Goal: Use online tool/utility: Use online tool/utility

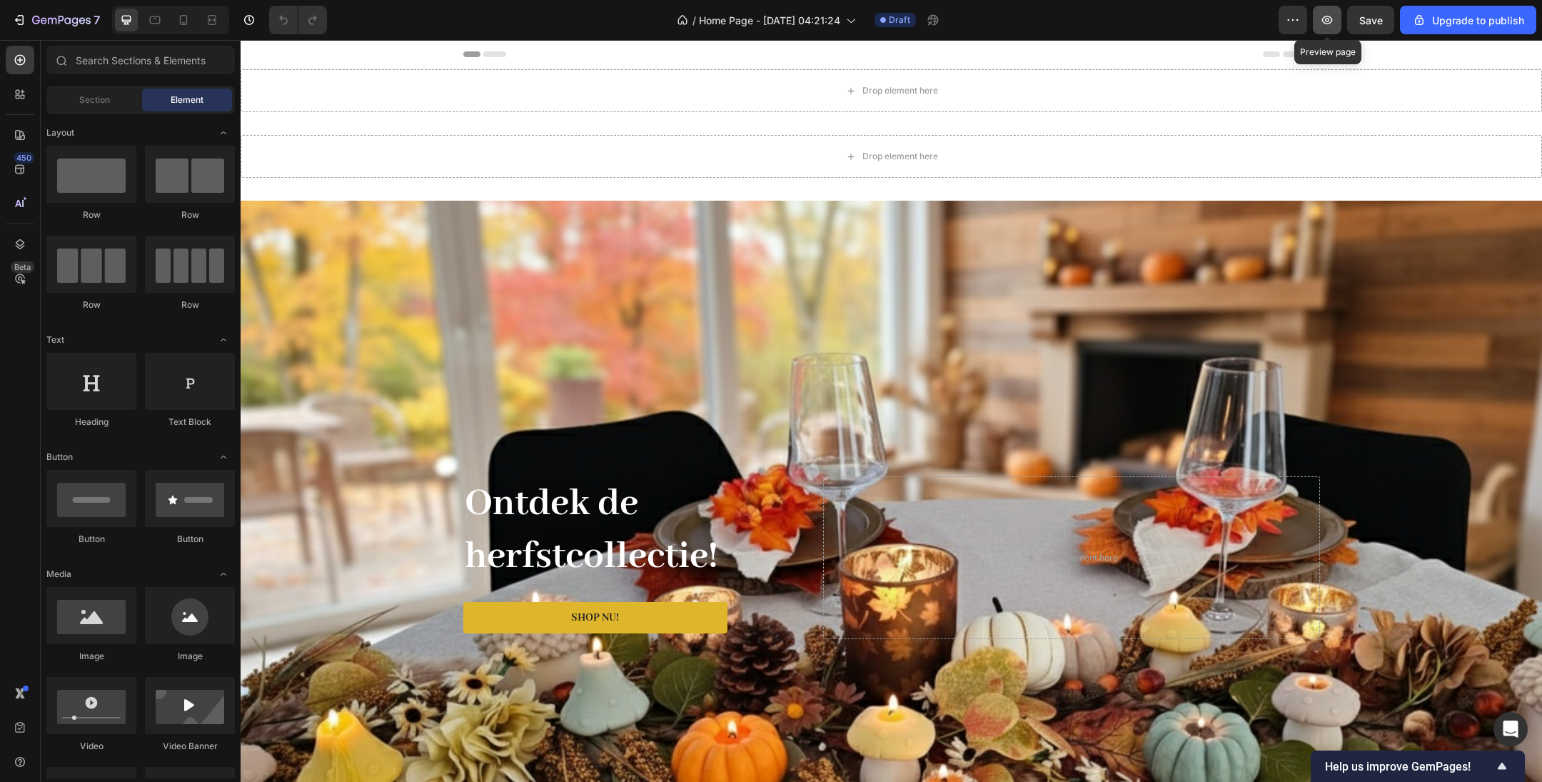
click at [1329, 26] on icon "button" at bounding box center [1327, 20] width 14 height 14
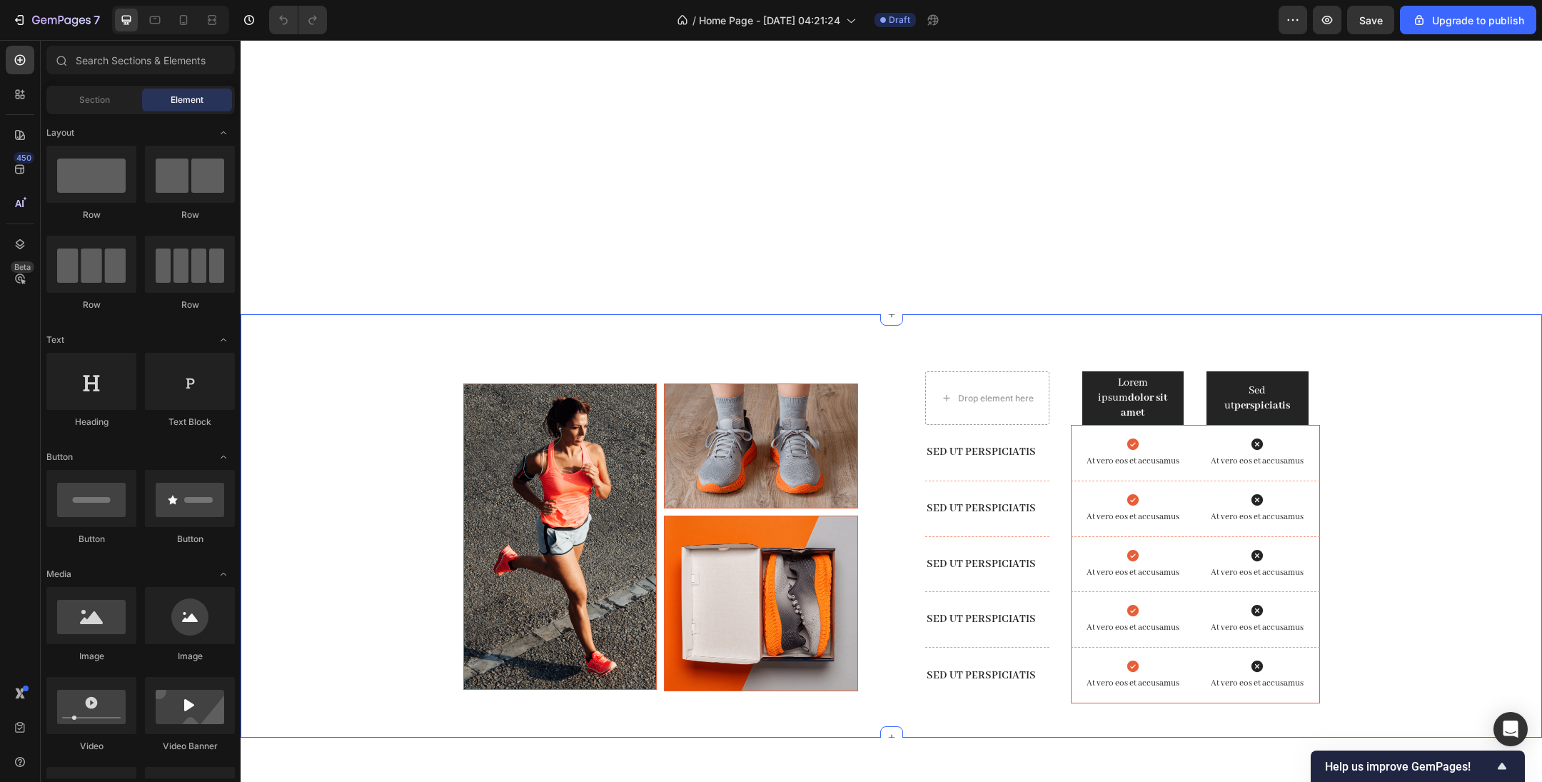
scroll to position [3640, 0]
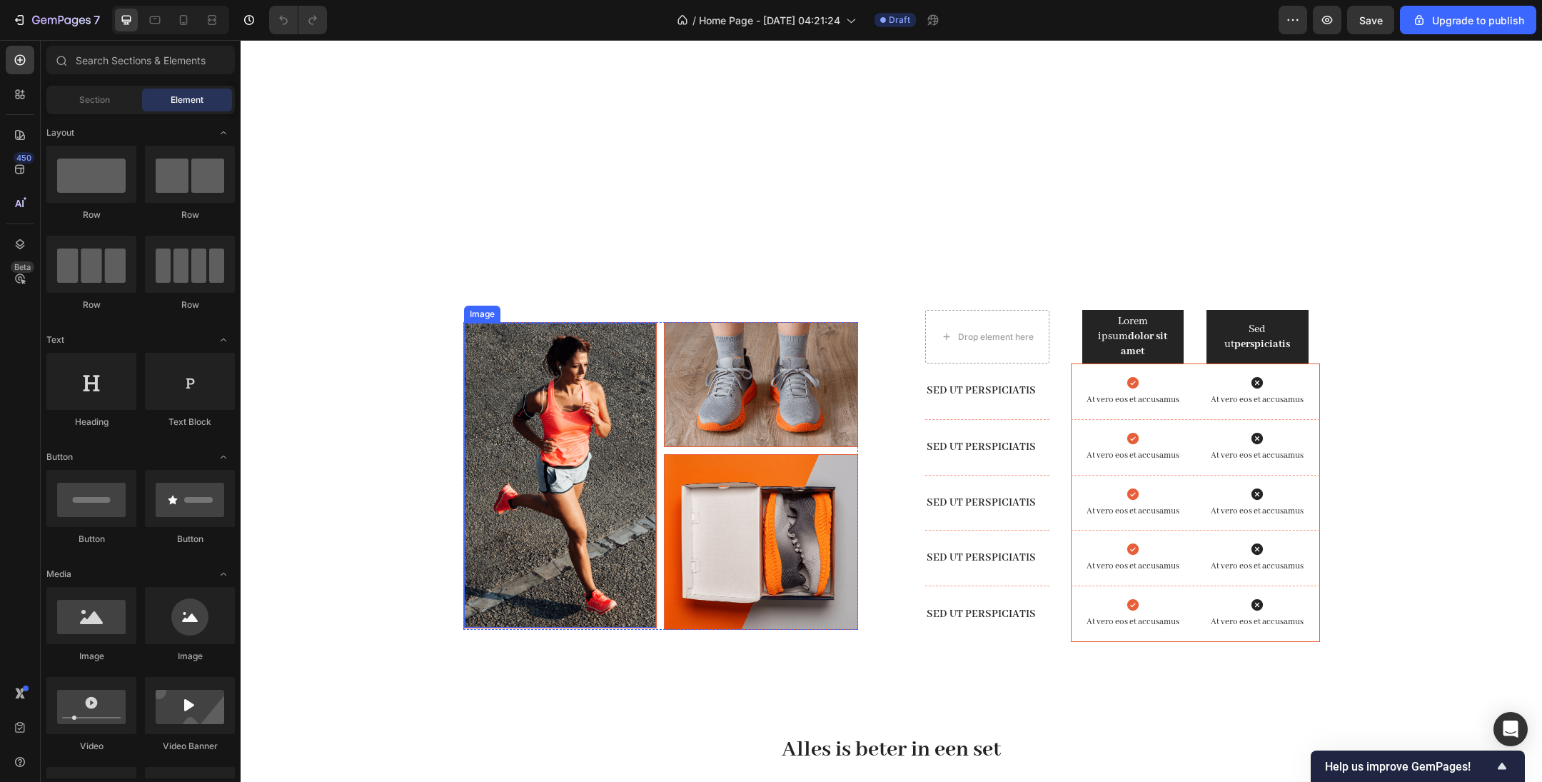
click at [541, 408] on img at bounding box center [560, 475] width 193 height 305
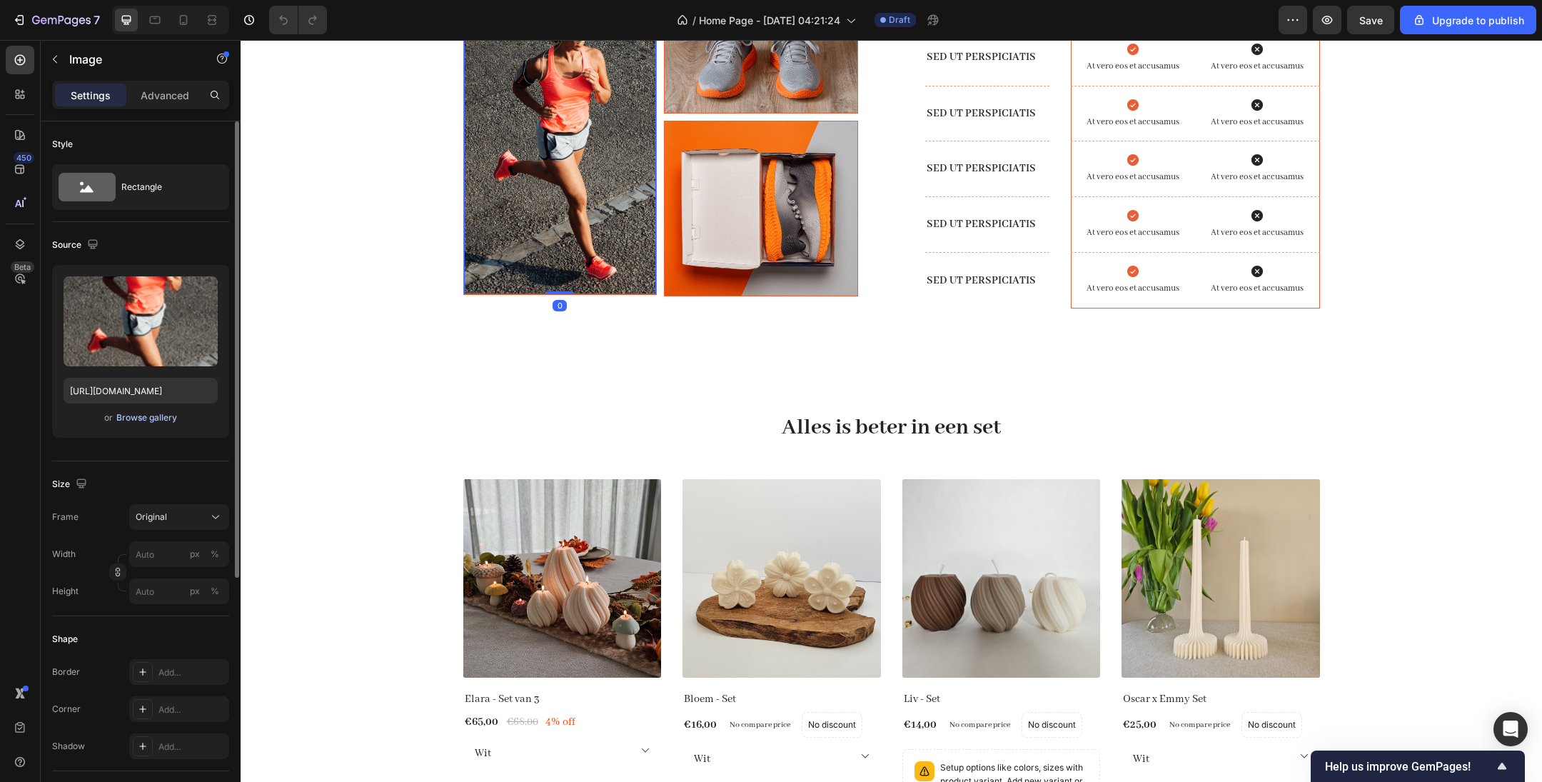
click at [162, 421] on div "Browse gallery" at bounding box center [146, 417] width 61 height 13
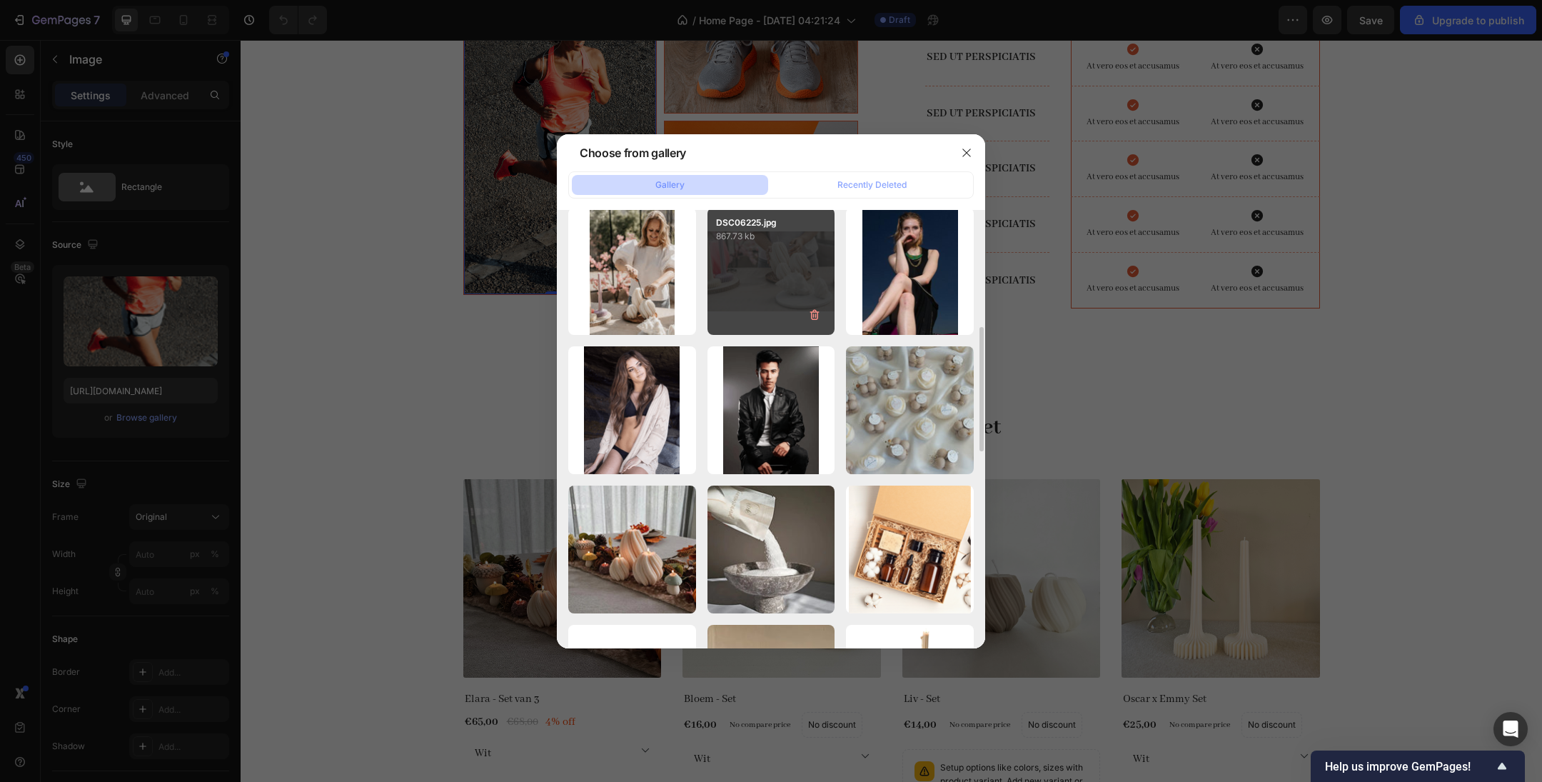
scroll to position [425, 0]
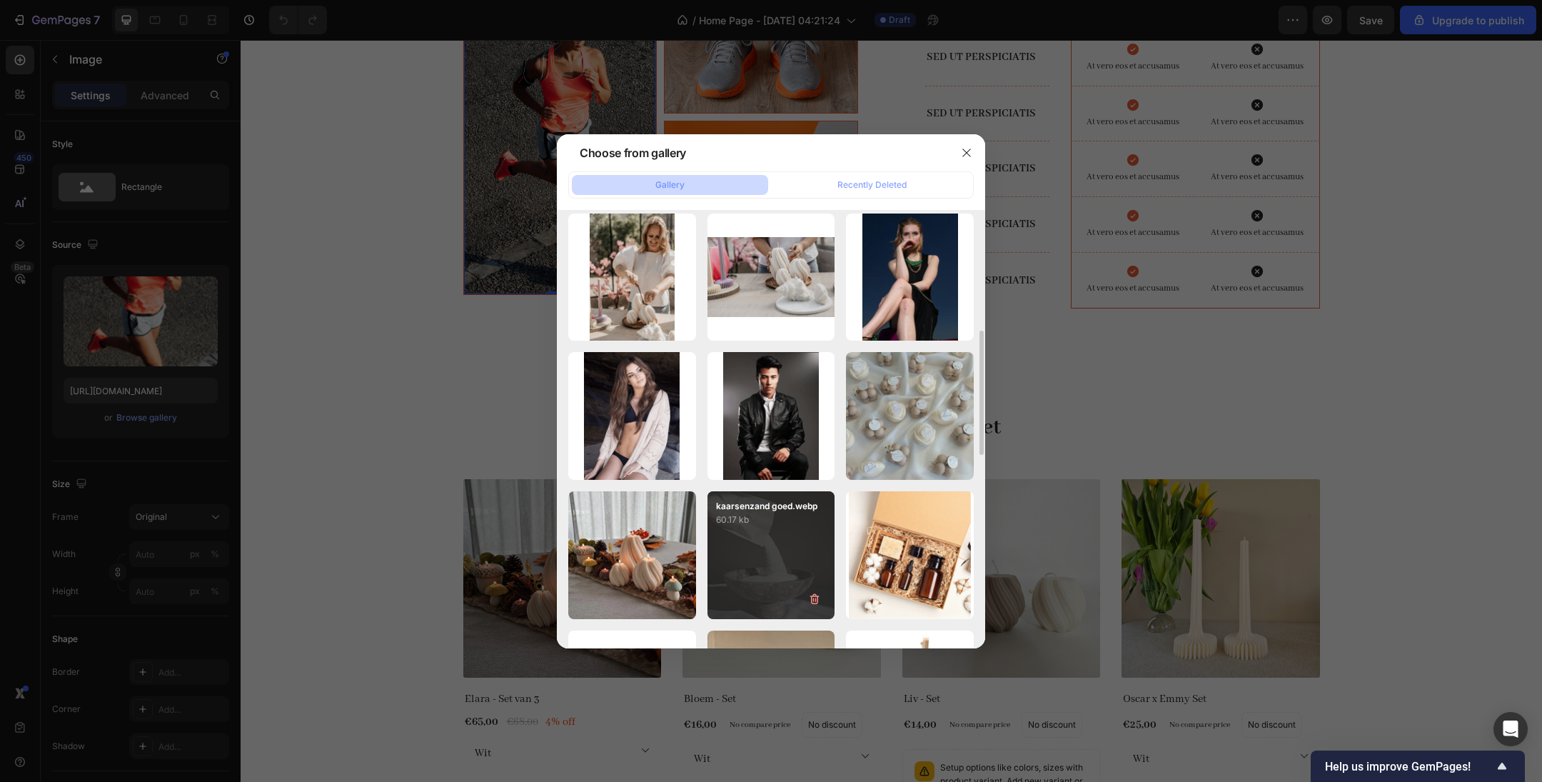
click at [760, 538] on div "kaarsenzand goed.webp 60.17 kb" at bounding box center [771, 555] width 128 height 128
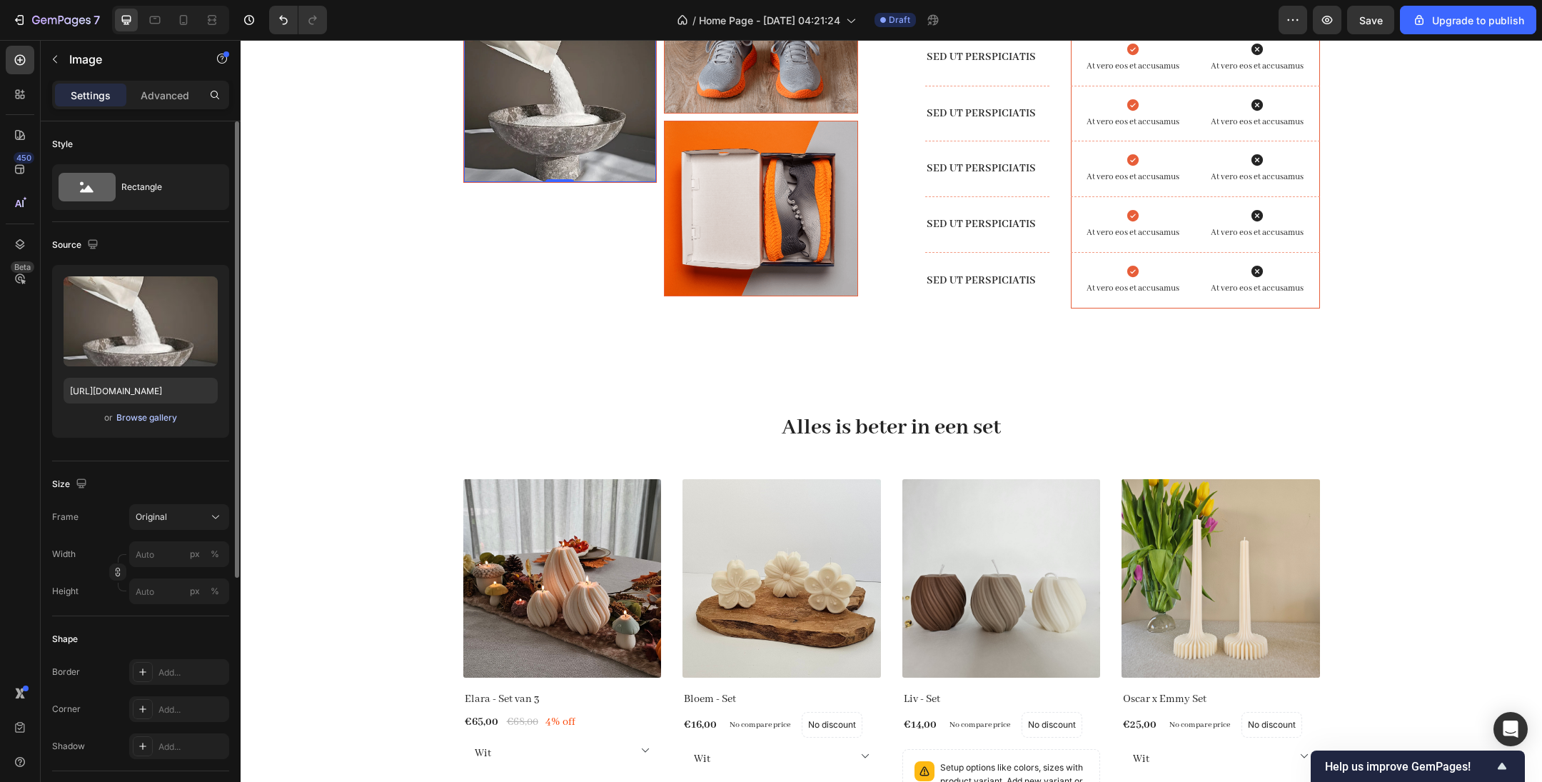
click at [151, 421] on div "Browse gallery" at bounding box center [146, 417] width 61 height 13
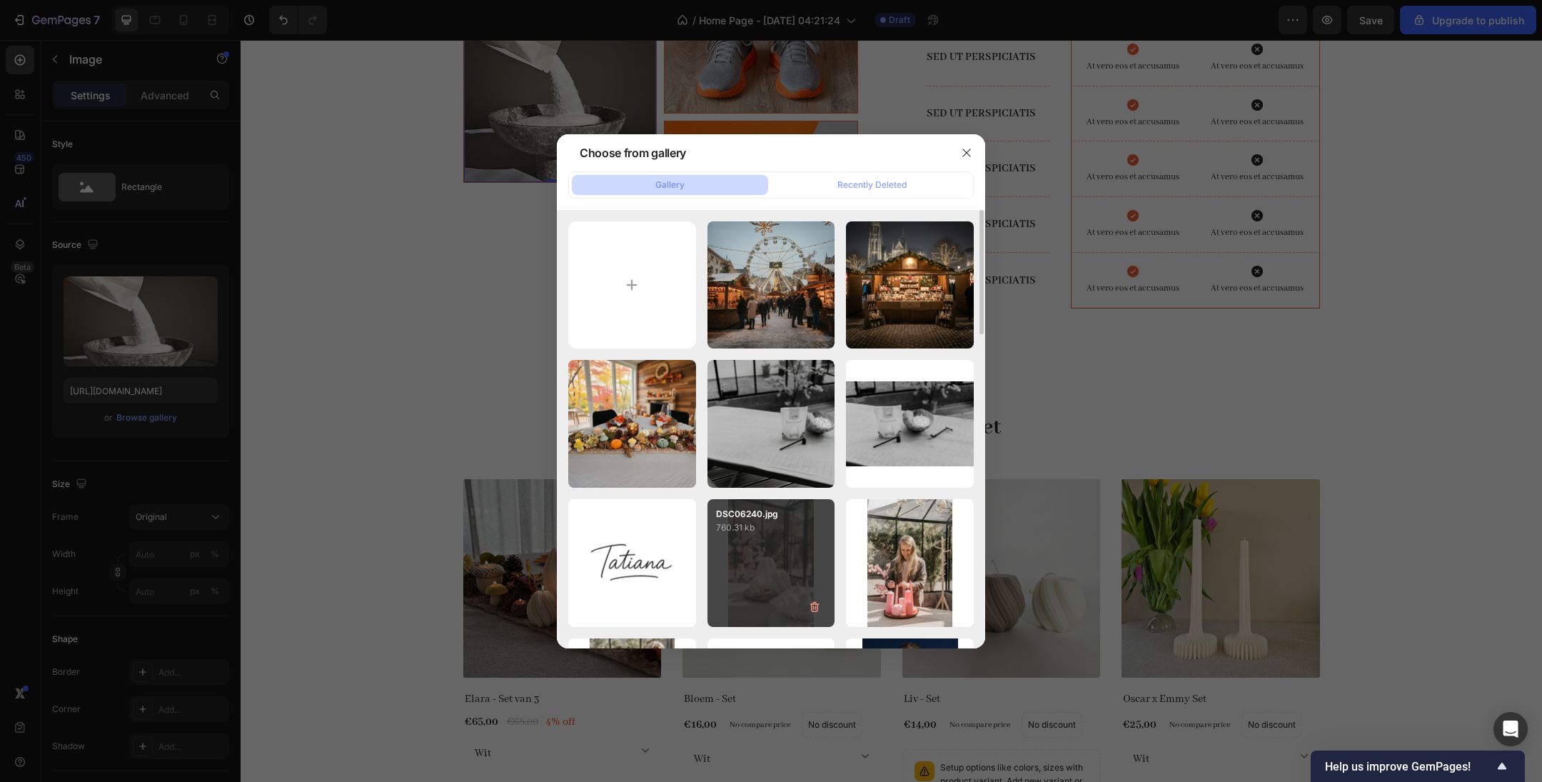
click at [763, 550] on div "DSC06240.jpg 760.31 kb" at bounding box center [771, 563] width 128 height 128
type input "[URL][DOMAIN_NAME]"
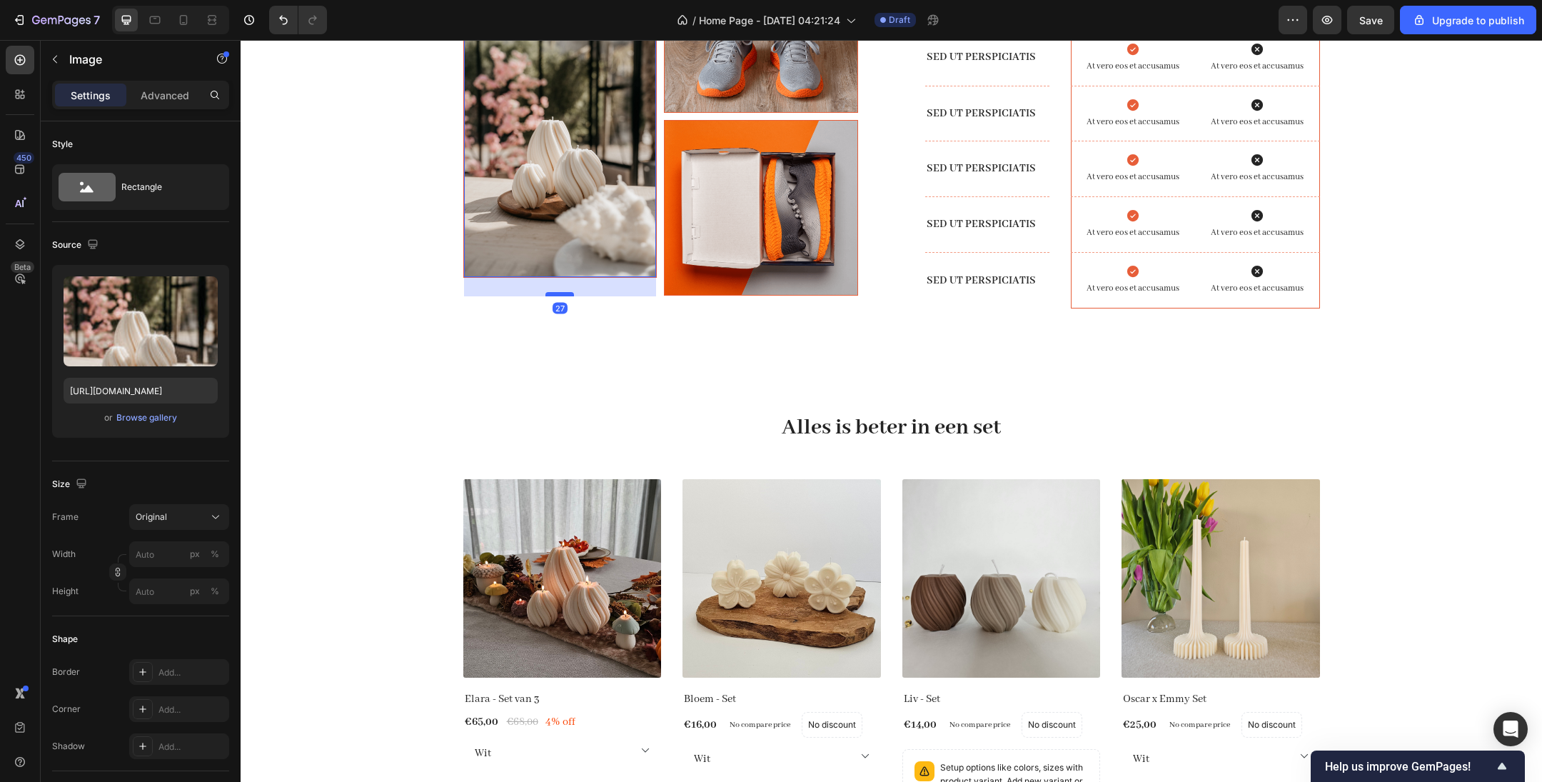
drag, startPoint x: 563, startPoint y: 602, endPoint x: 563, endPoint y: 621, distance: 19.3
click at [563, 296] on div at bounding box center [559, 294] width 29 height 4
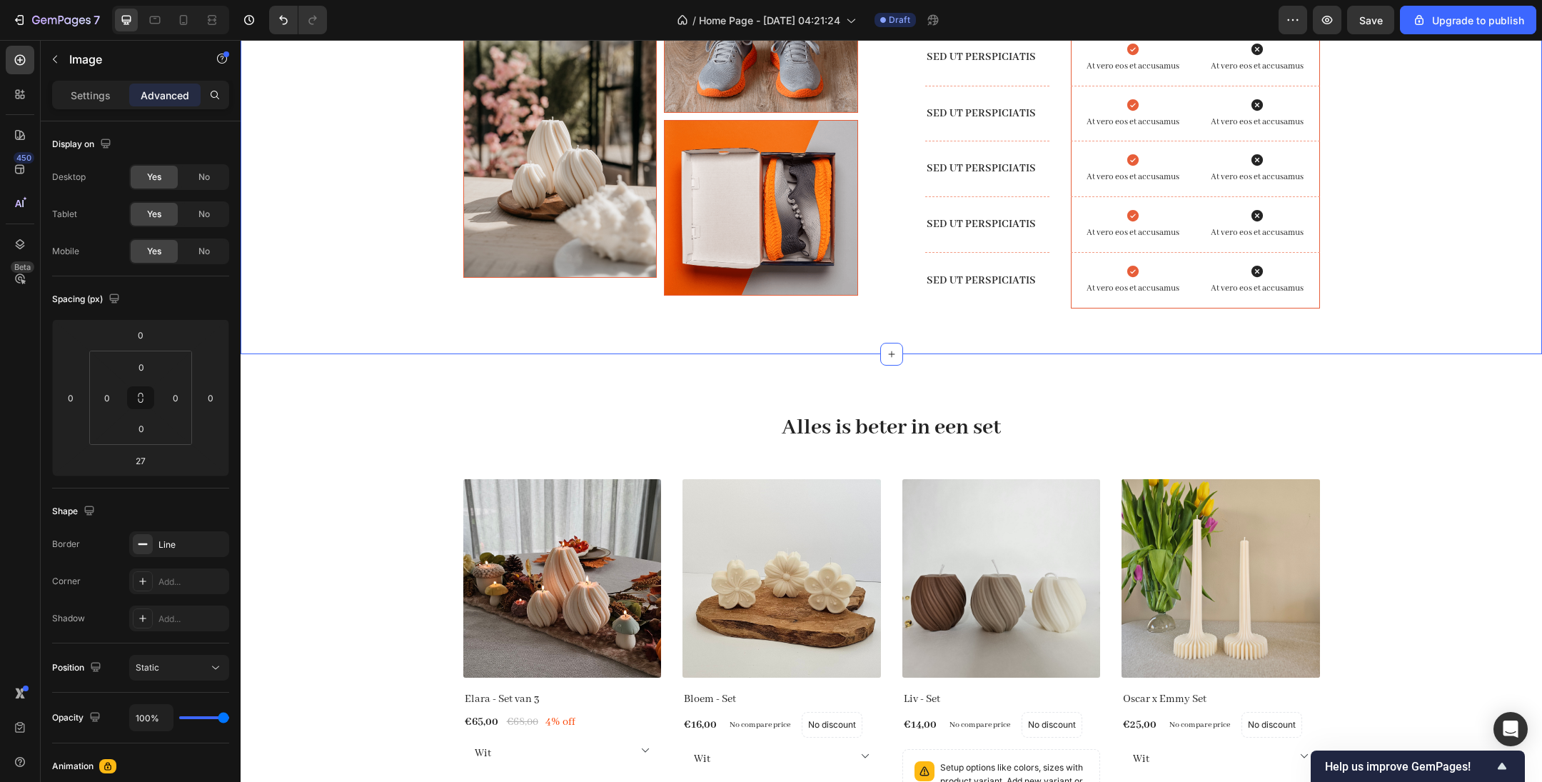
click at [598, 354] on div "Image Image Image Row Drop element here Lorem ipsum dolor sit amet Text Block H…" at bounding box center [891, 136] width 1301 height 435
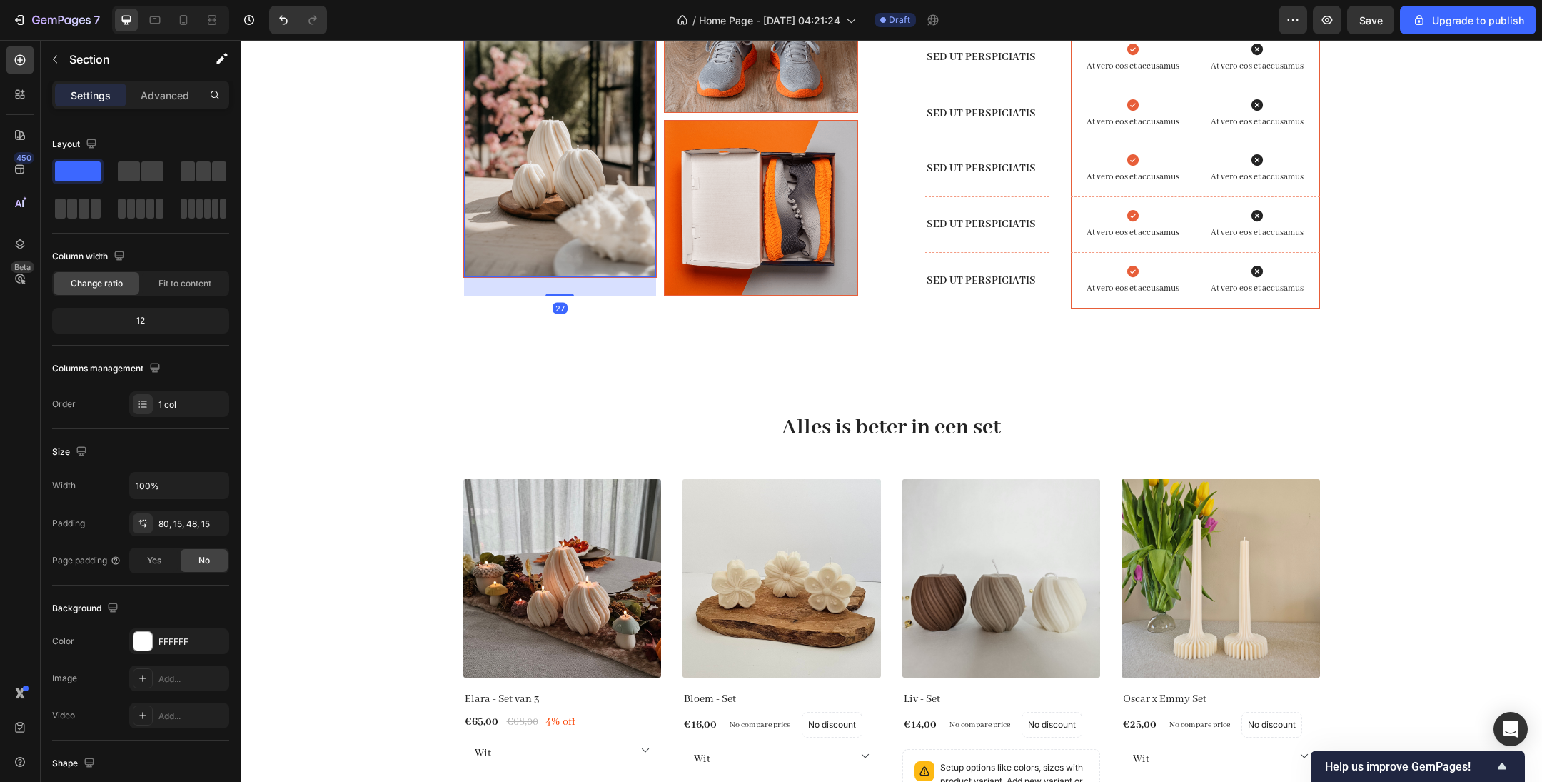
click at [575, 277] on img at bounding box center [560, 133] width 193 height 288
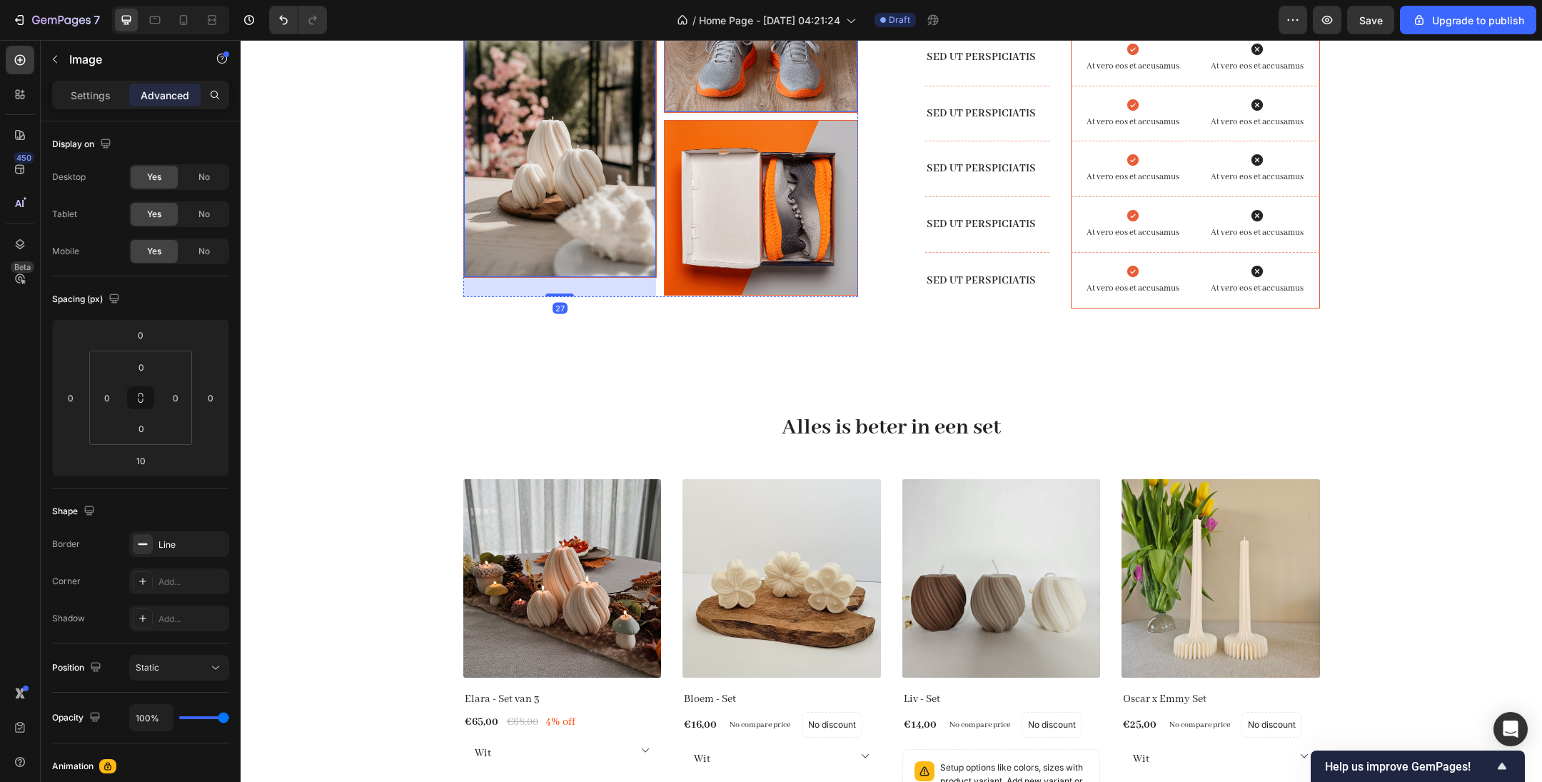
click at [745, 112] on img at bounding box center [761, 50] width 193 height 123
click at [721, 112] on img at bounding box center [761, 50] width 193 height 123
click at [721, 295] on img at bounding box center [761, 208] width 193 height 174
click at [739, 112] on img at bounding box center [761, 50] width 193 height 123
click at [81, 99] on p "Settings" at bounding box center [91, 95] width 40 height 15
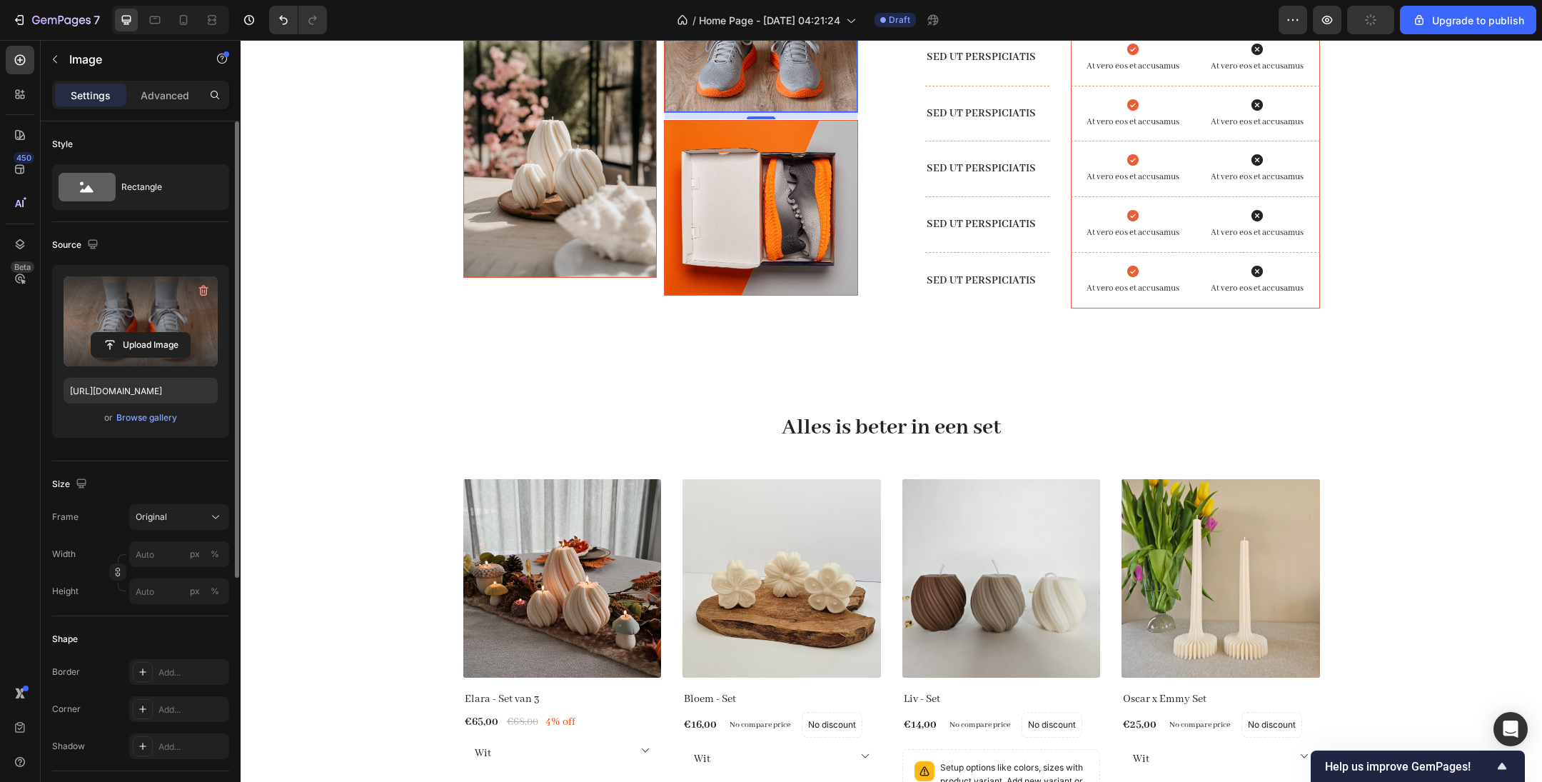
click at [131, 326] on label at bounding box center [141, 321] width 154 height 90
click at [131, 333] on input "file" at bounding box center [140, 345] width 99 height 24
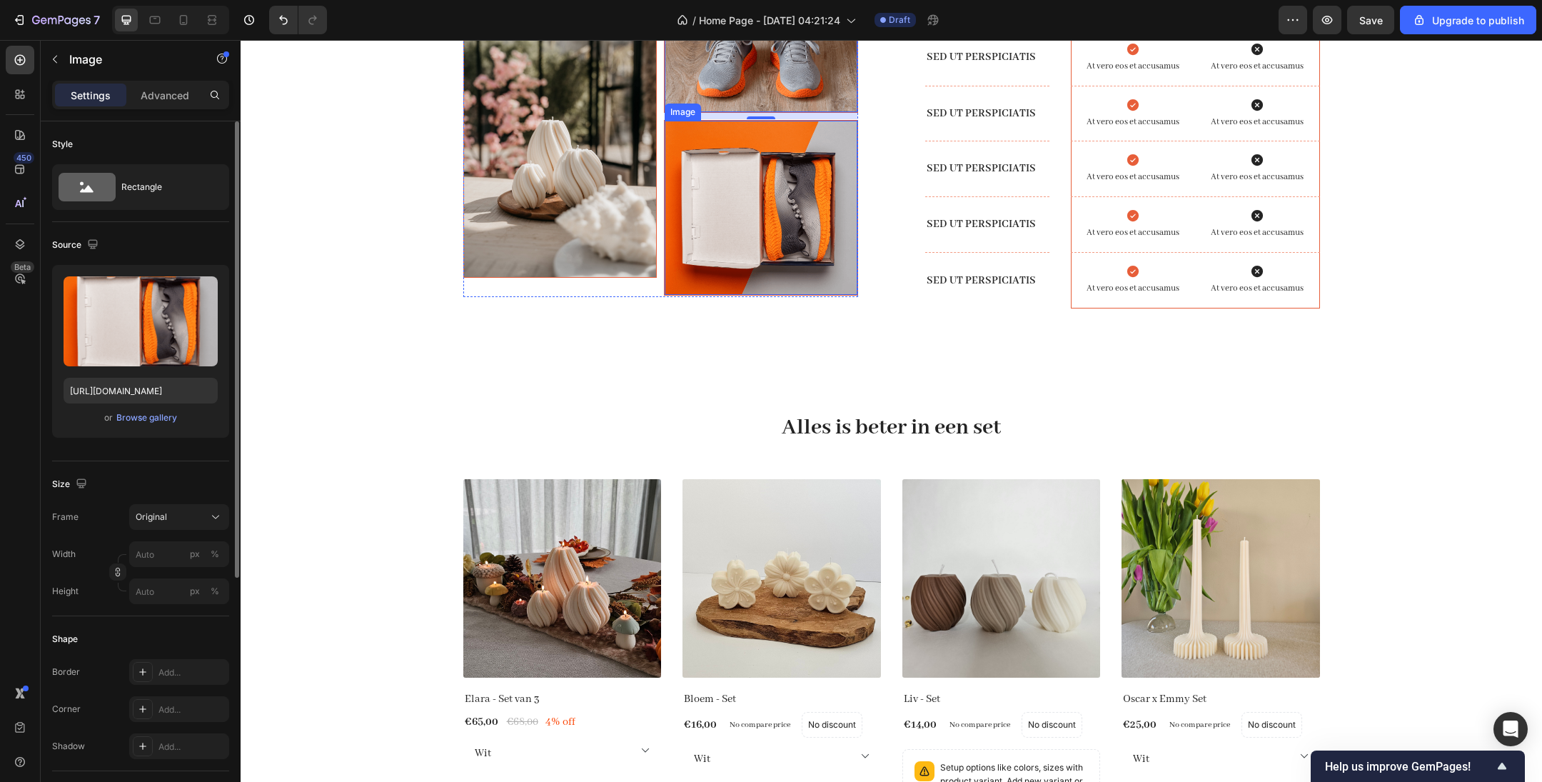
click at [757, 295] on img at bounding box center [761, 208] width 193 height 174
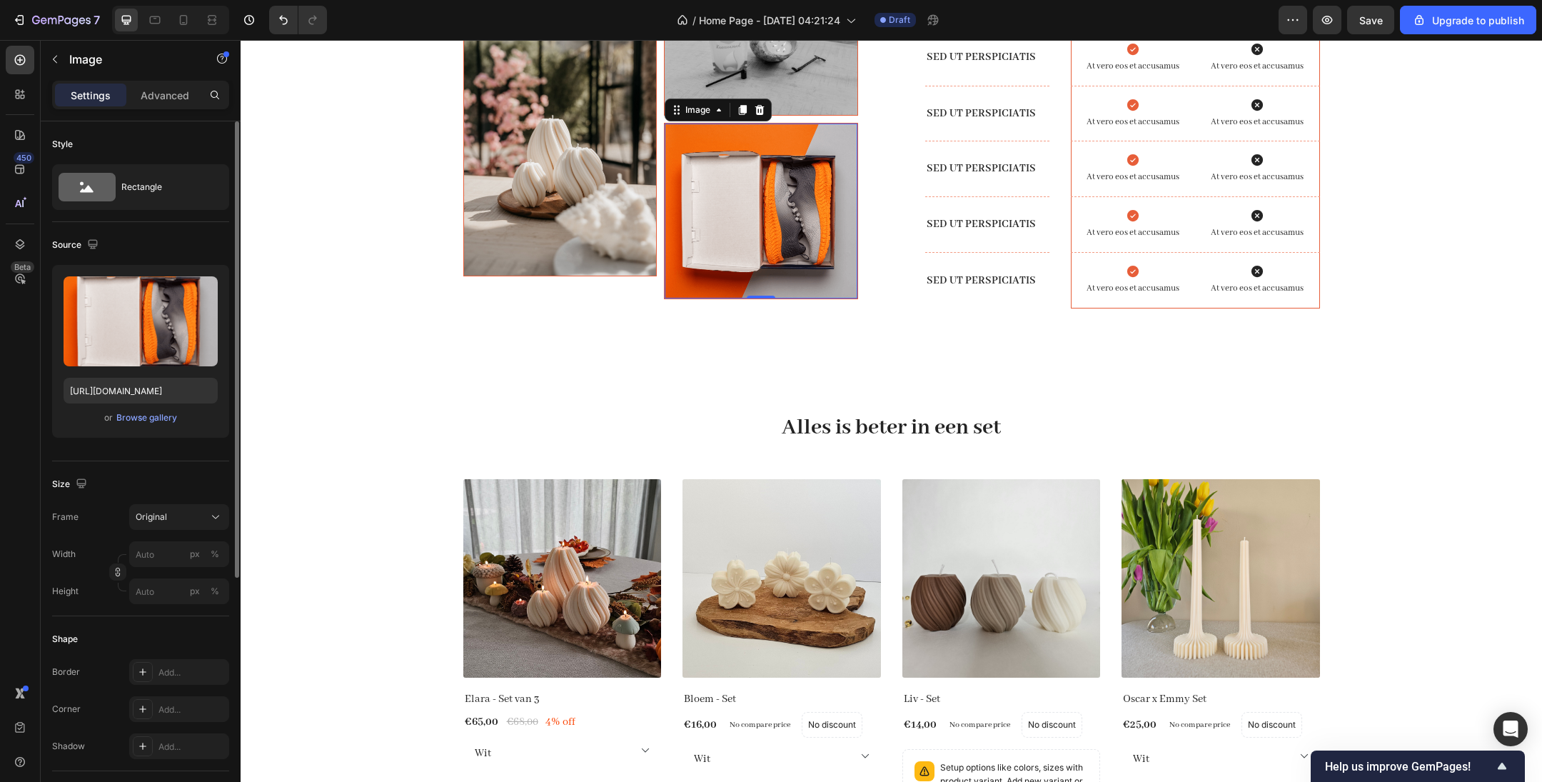
click at [148, 428] on div "Upload Image [URL][DOMAIN_NAME] or Browse gallery" at bounding box center [140, 351] width 177 height 173
click at [150, 414] on div "Browse gallery" at bounding box center [146, 417] width 61 height 13
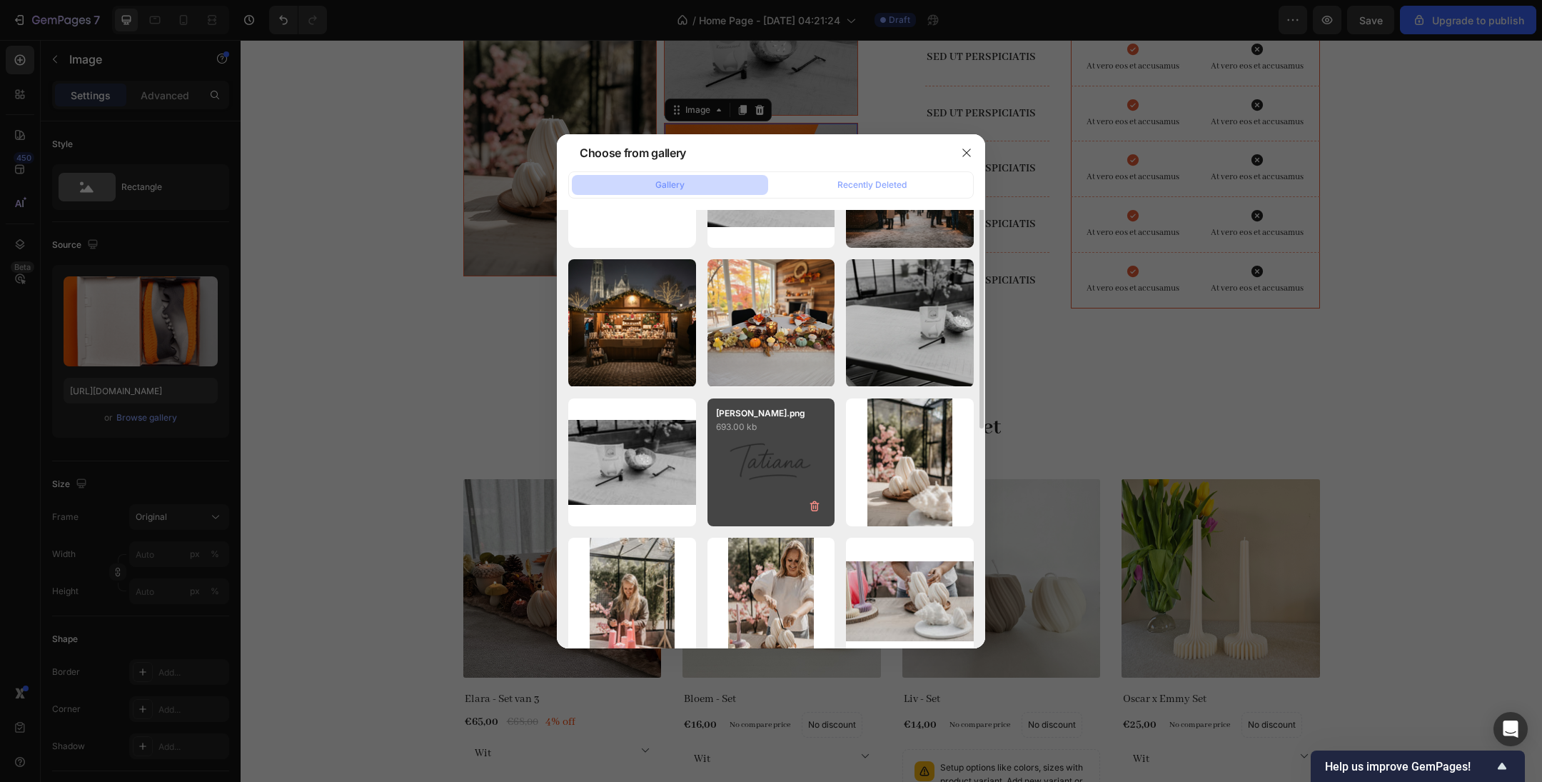
scroll to position [109, 0]
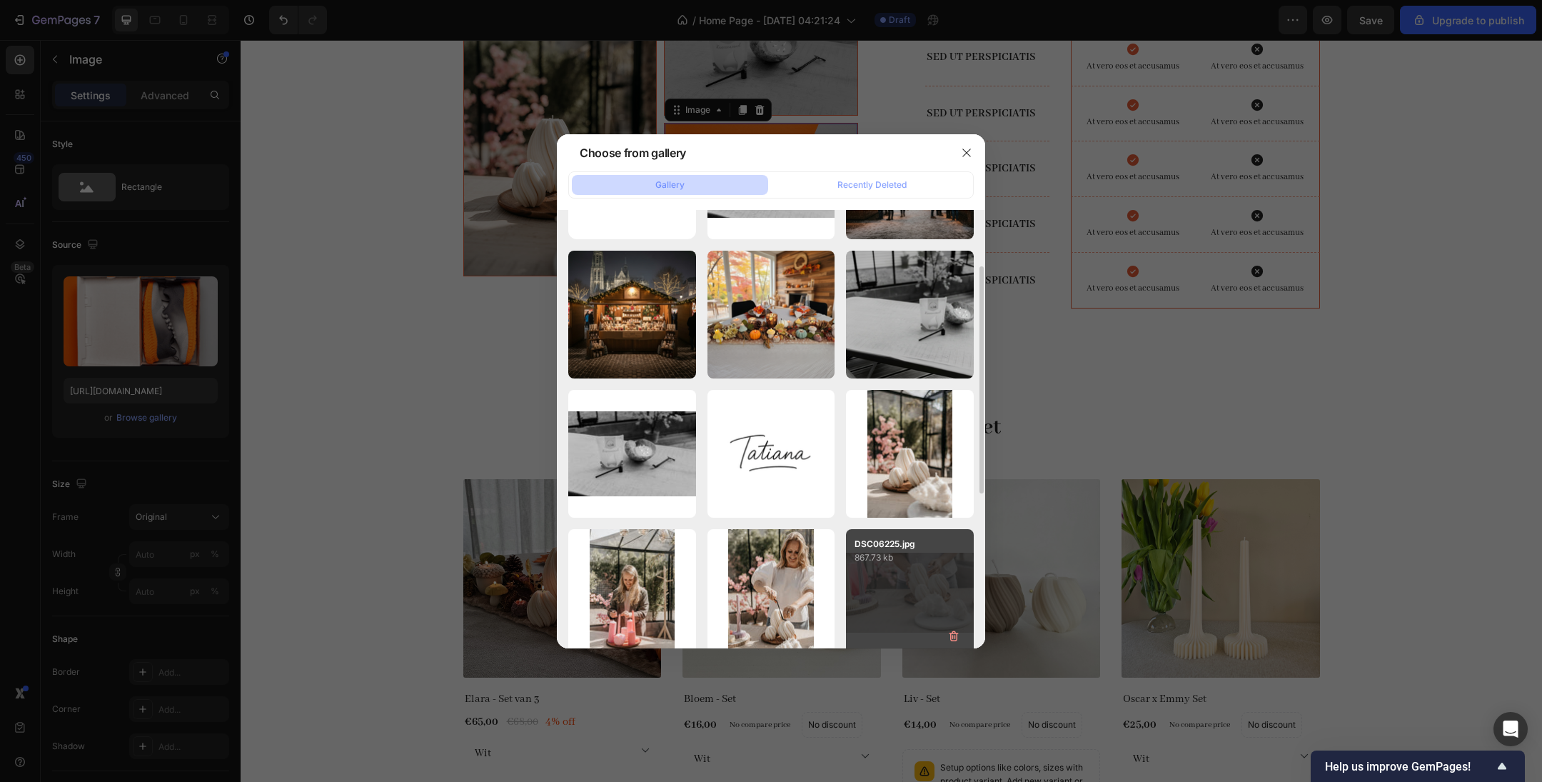
click at [909, 580] on div "DSC06225.jpg 867.73 kb" at bounding box center [910, 593] width 128 height 128
type input "[URL][DOMAIN_NAME]"
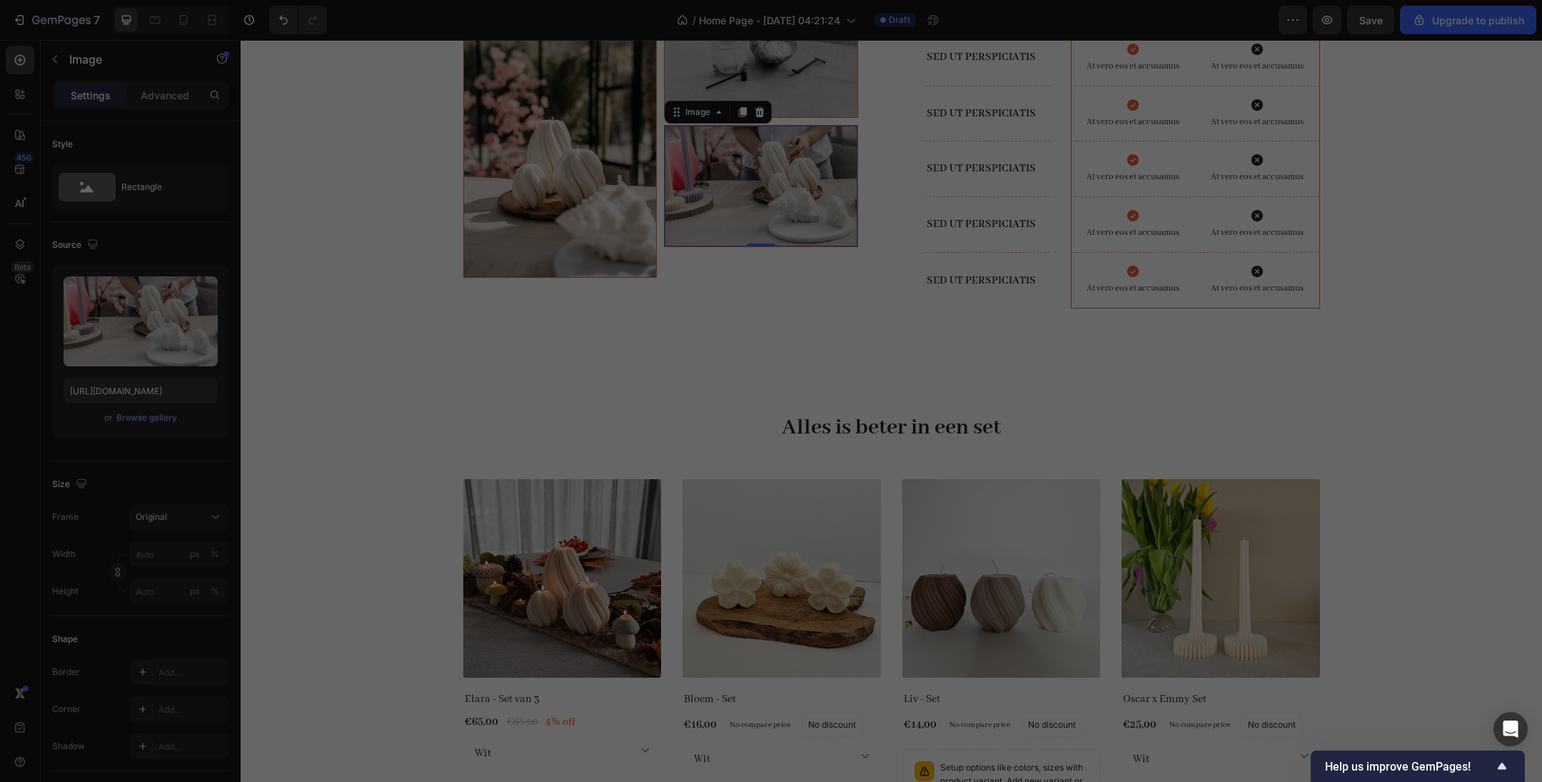
click at [909, 580] on div "DSC06225.jpg 867.73 kb" at bounding box center [910, 593] width 128 height 128
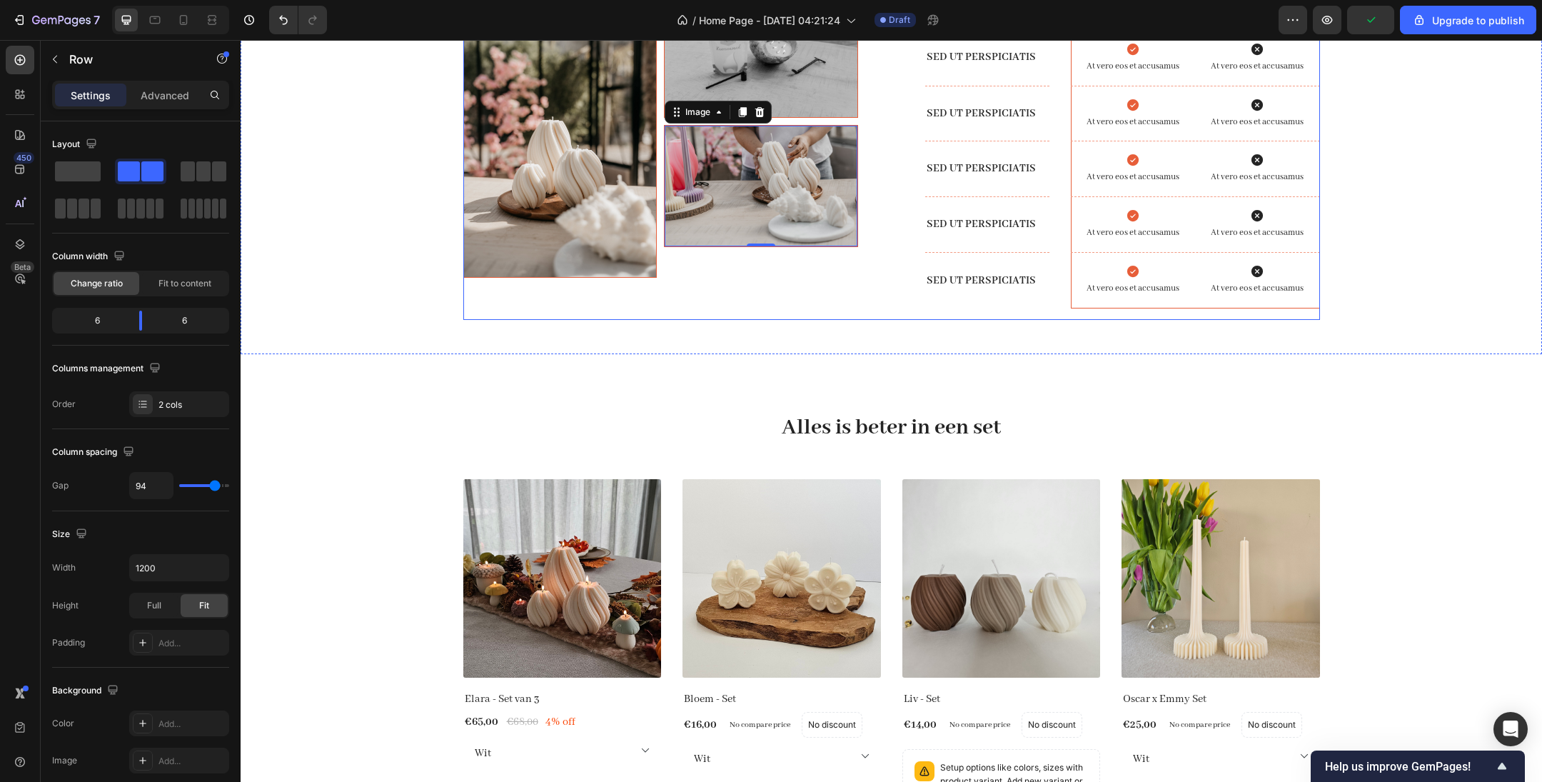
click at [889, 320] on div "Image Image Image 0 Row Drop element here Lorem ipsum dolor sit amet Text Block…" at bounding box center [891, 147] width 857 height 343
click at [762, 247] on img at bounding box center [761, 186] width 193 height 121
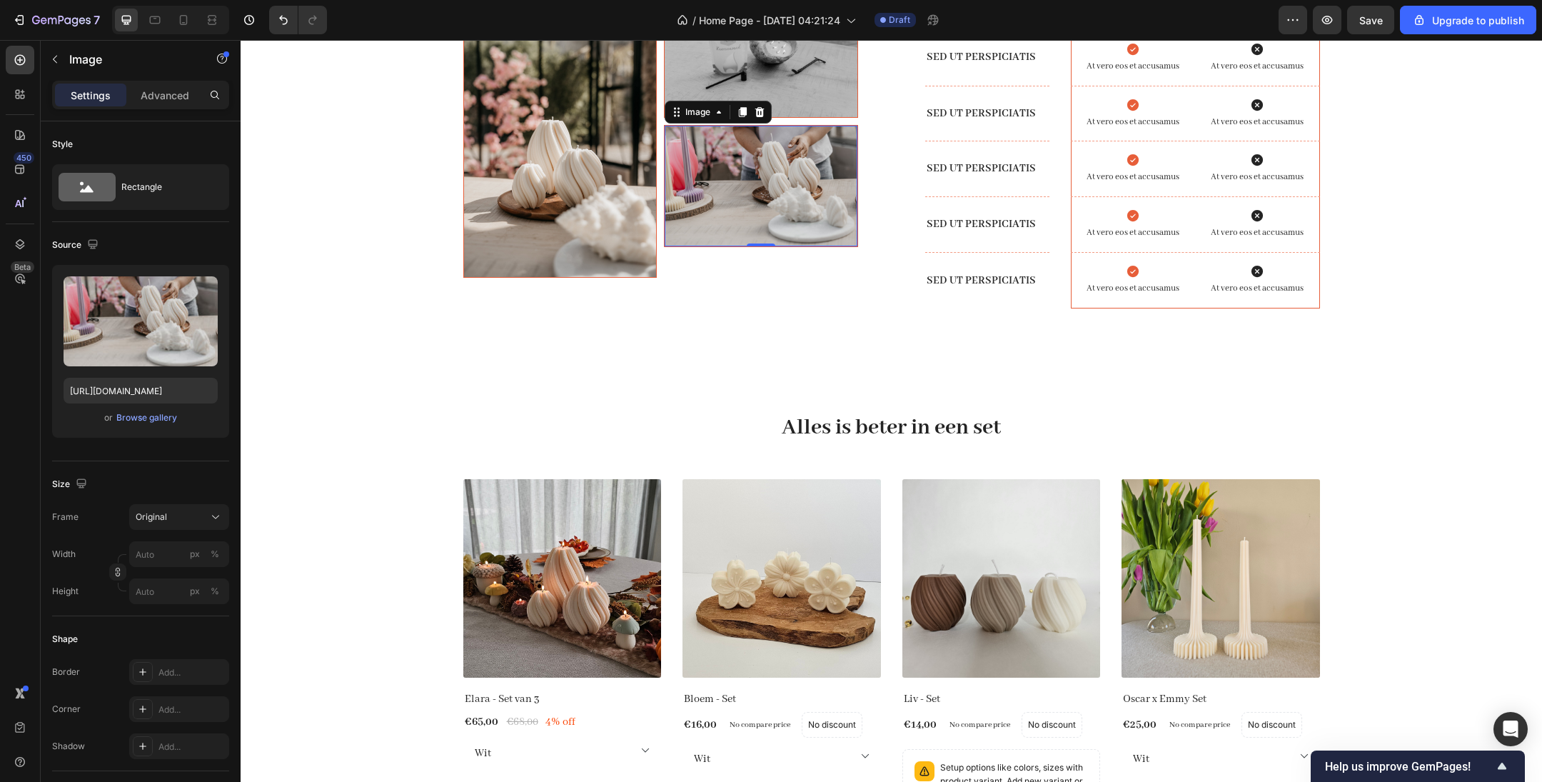
click at [785, 247] on img at bounding box center [761, 186] width 193 height 121
click at [173, 95] on p "Advanced" at bounding box center [165, 95] width 49 height 15
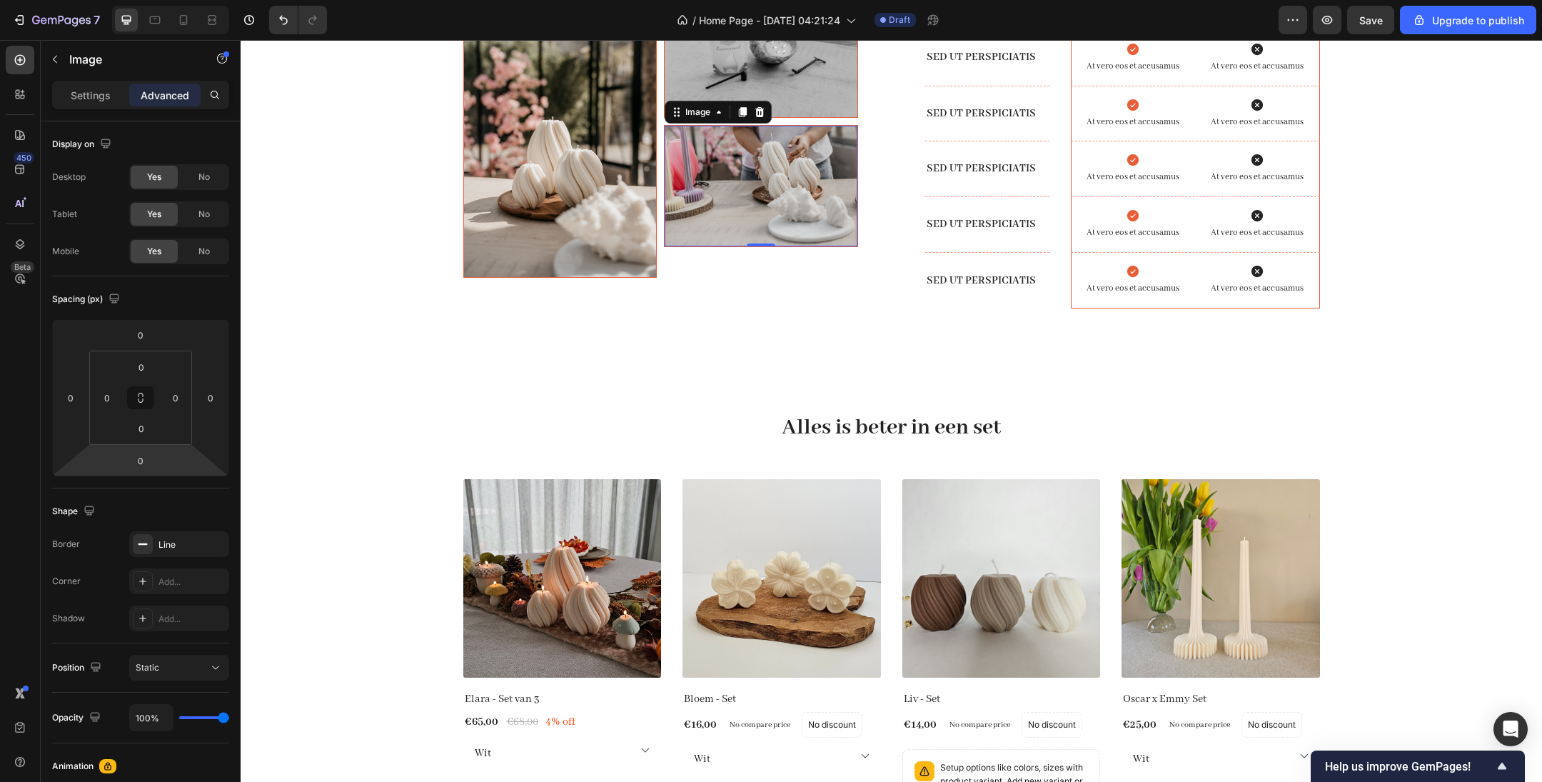
click at [143, 460] on input "0" at bounding box center [140, 460] width 29 height 21
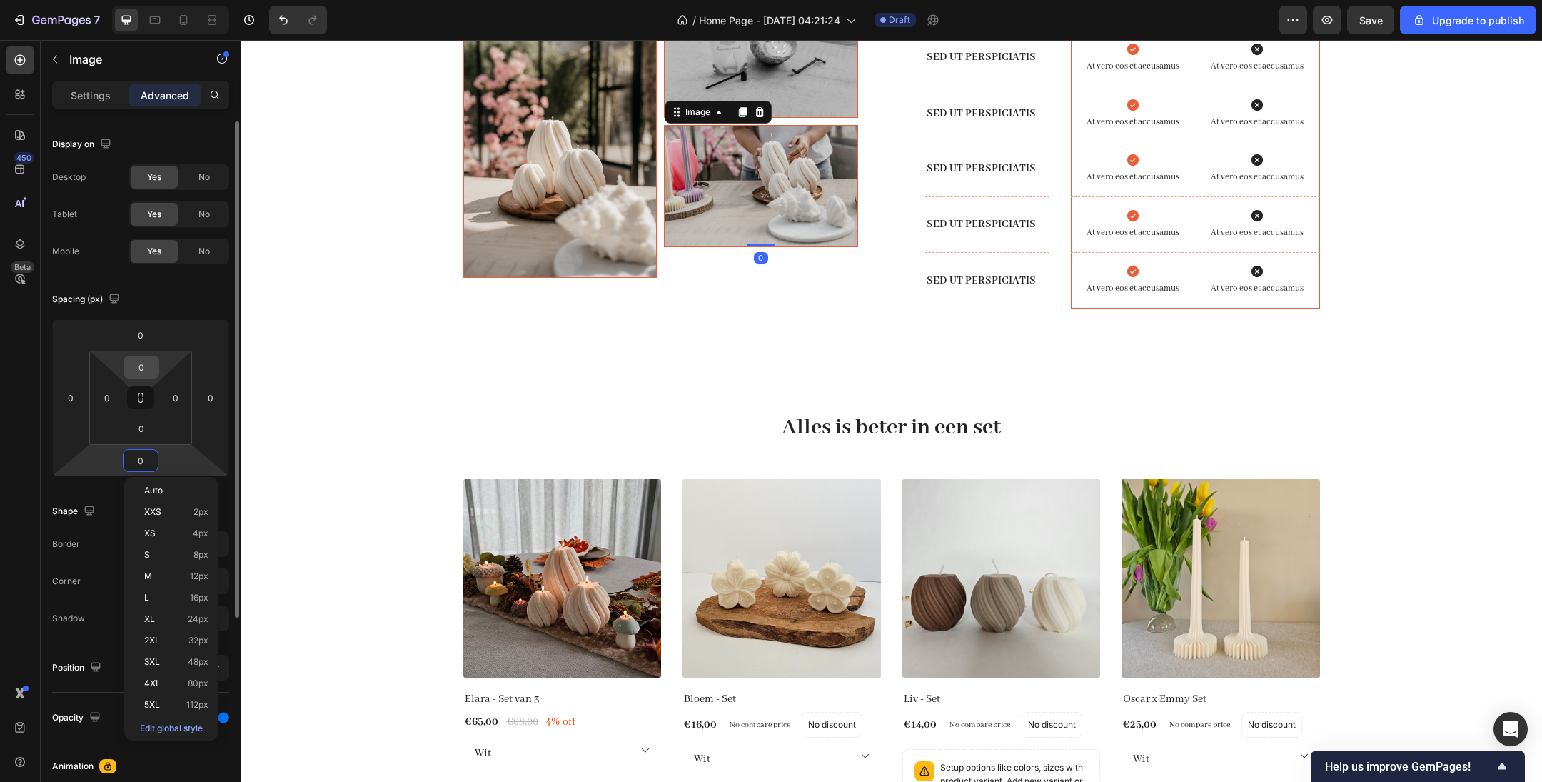
click at [142, 366] on input "0" at bounding box center [141, 366] width 29 height 21
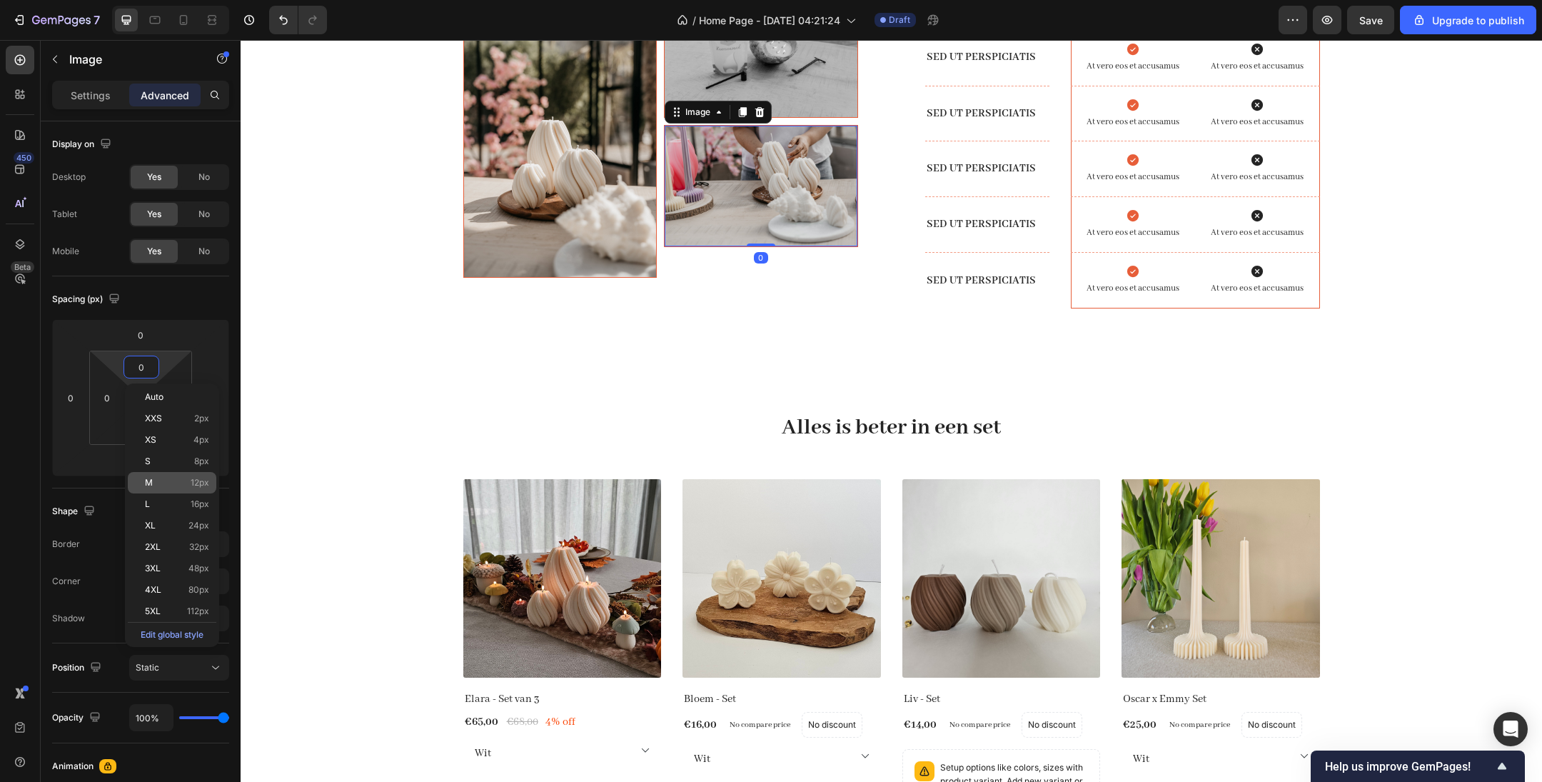
click at [156, 483] on p "M 12px" at bounding box center [177, 483] width 64 height 10
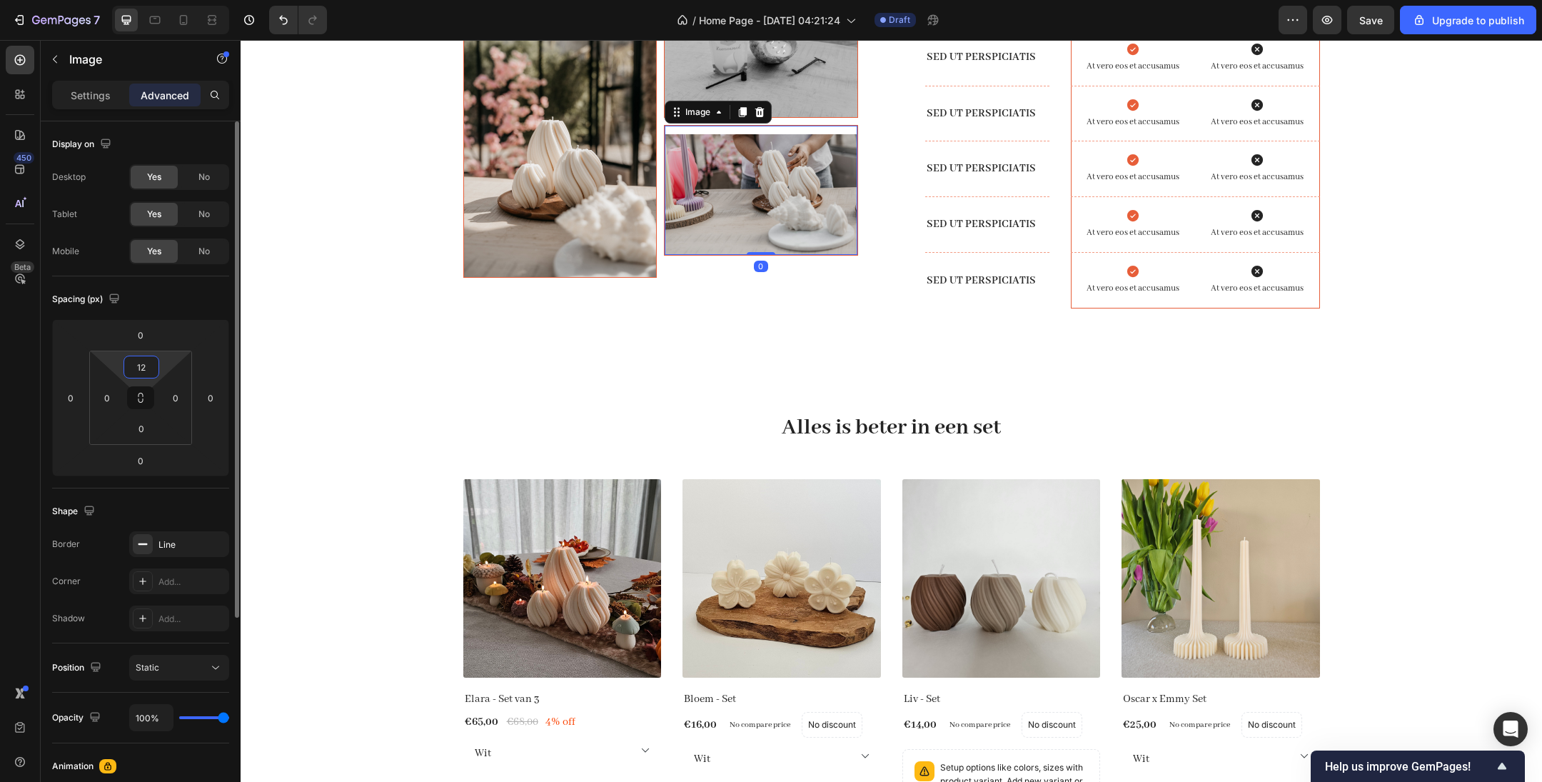
click at [146, 361] on input "12" at bounding box center [141, 366] width 29 height 21
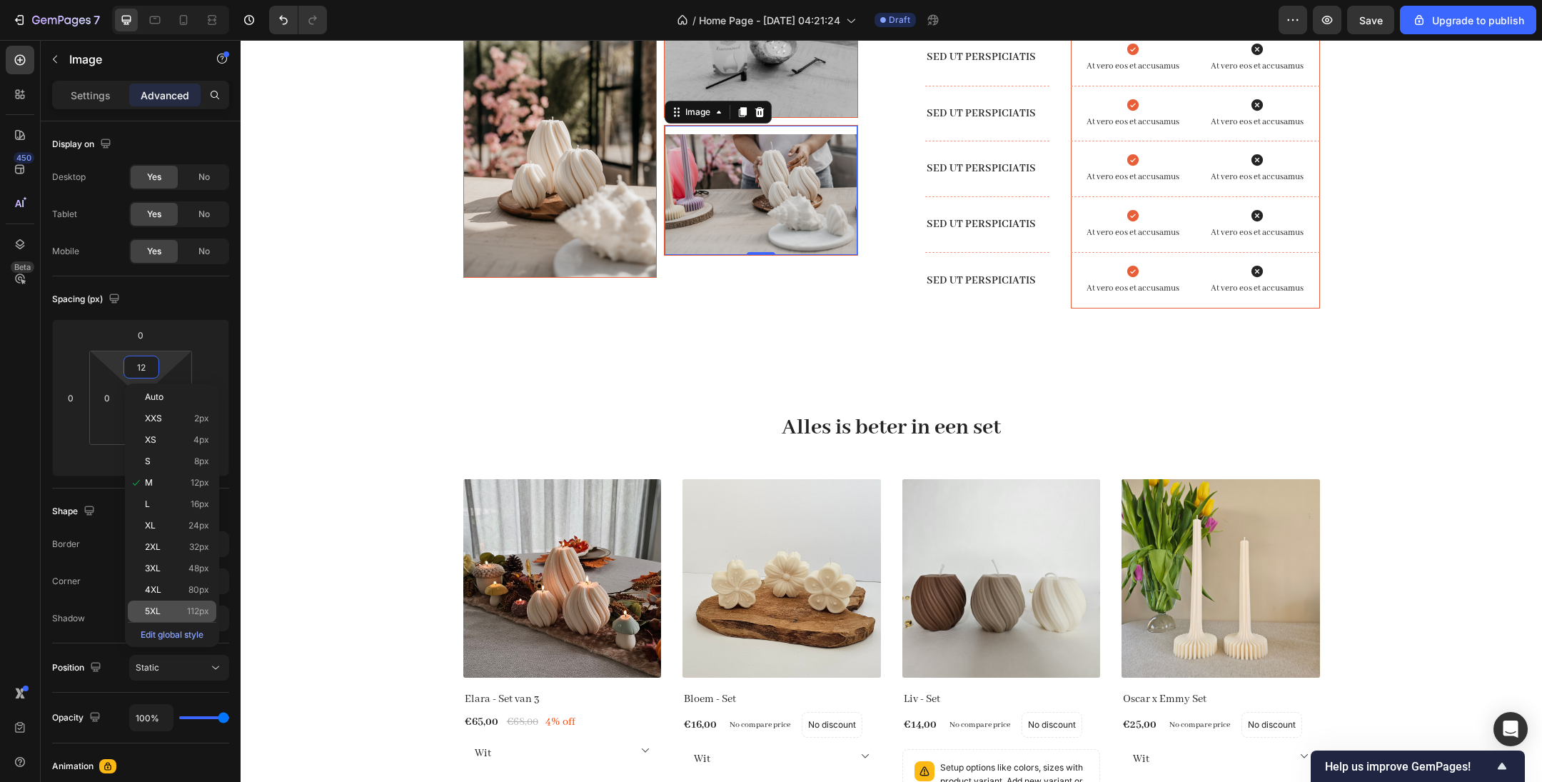
click at [161, 611] on p "5XL 112px" at bounding box center [177, 611] width 64 height 10
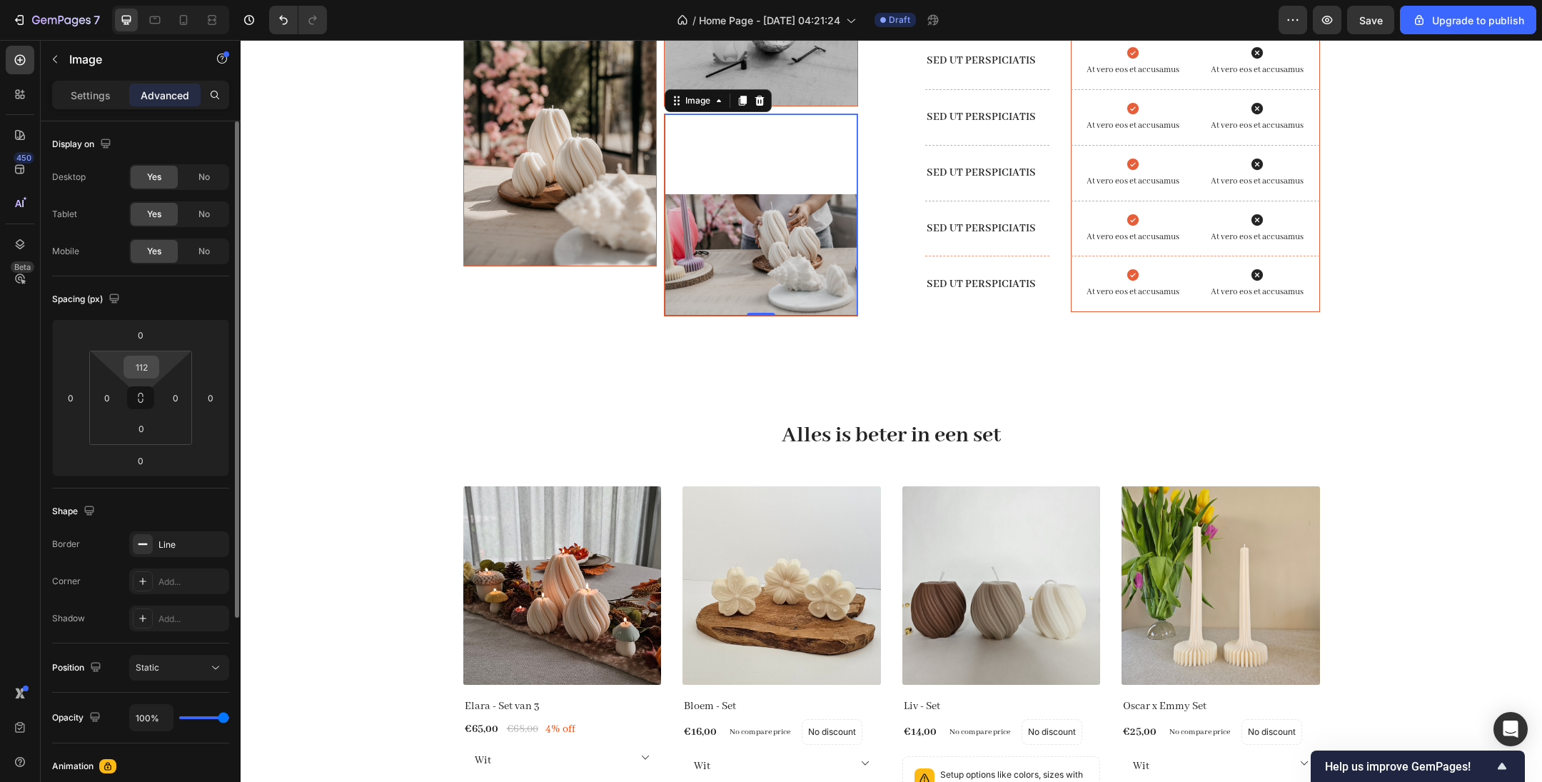
click at [141, 373] on input "112" at bounding box center [141, 366] width 29 height 21
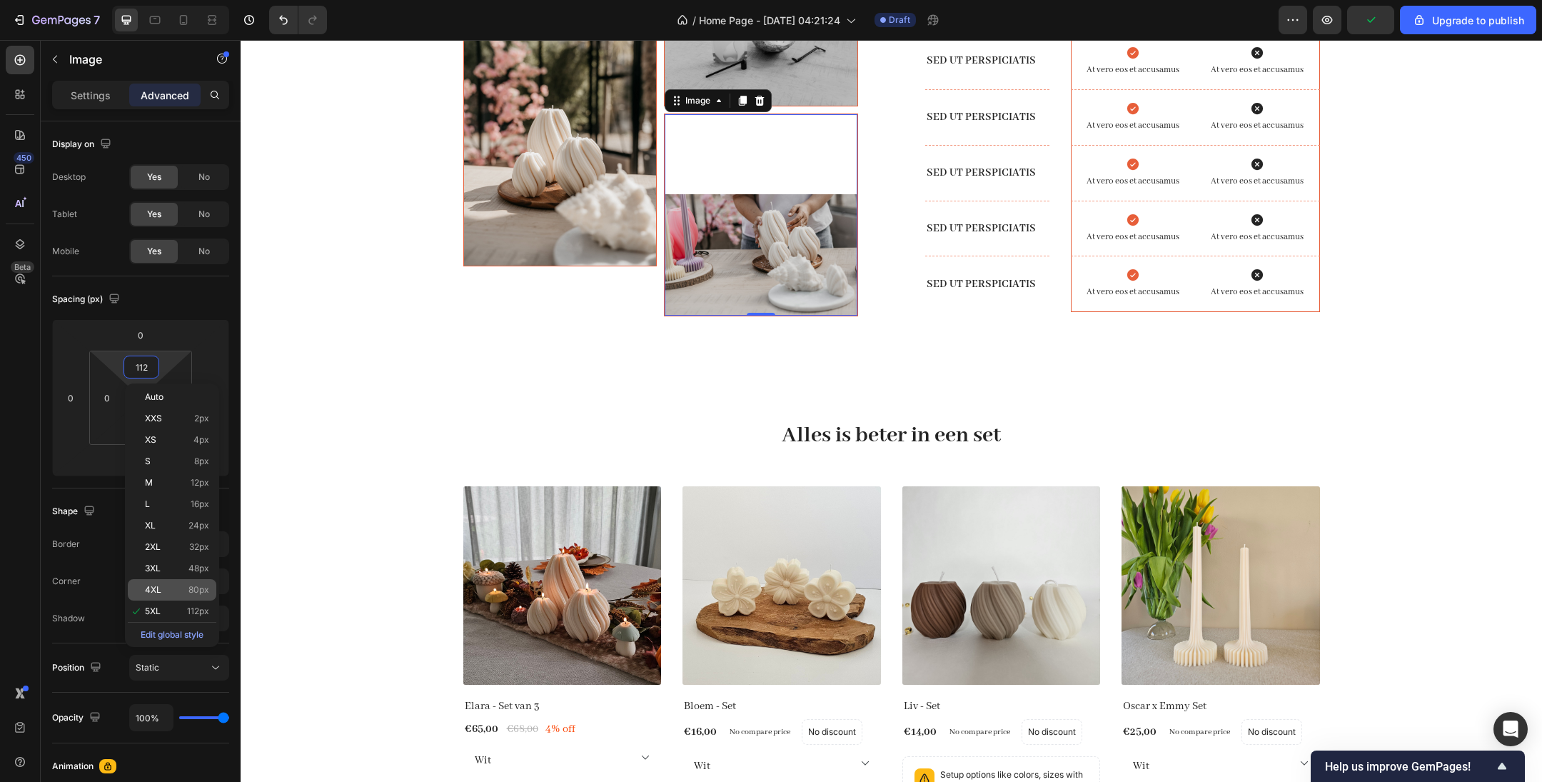
click at [159, 580] on div "4XL 80px" at bounding box center [172, 589] width 89 height 21
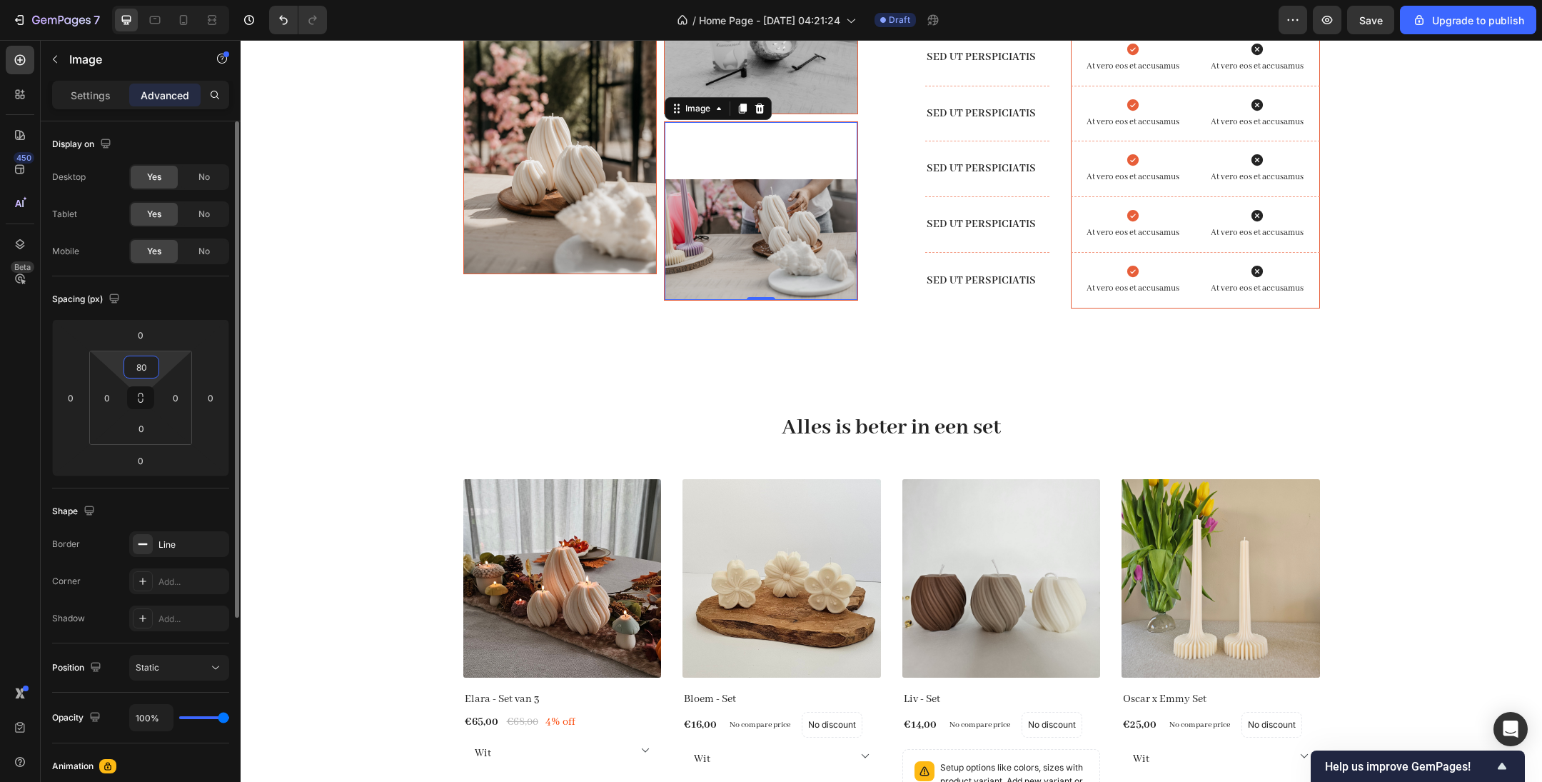
click at [147, 363] on input "80" at bounding box center [141, 366] width 29 height 21
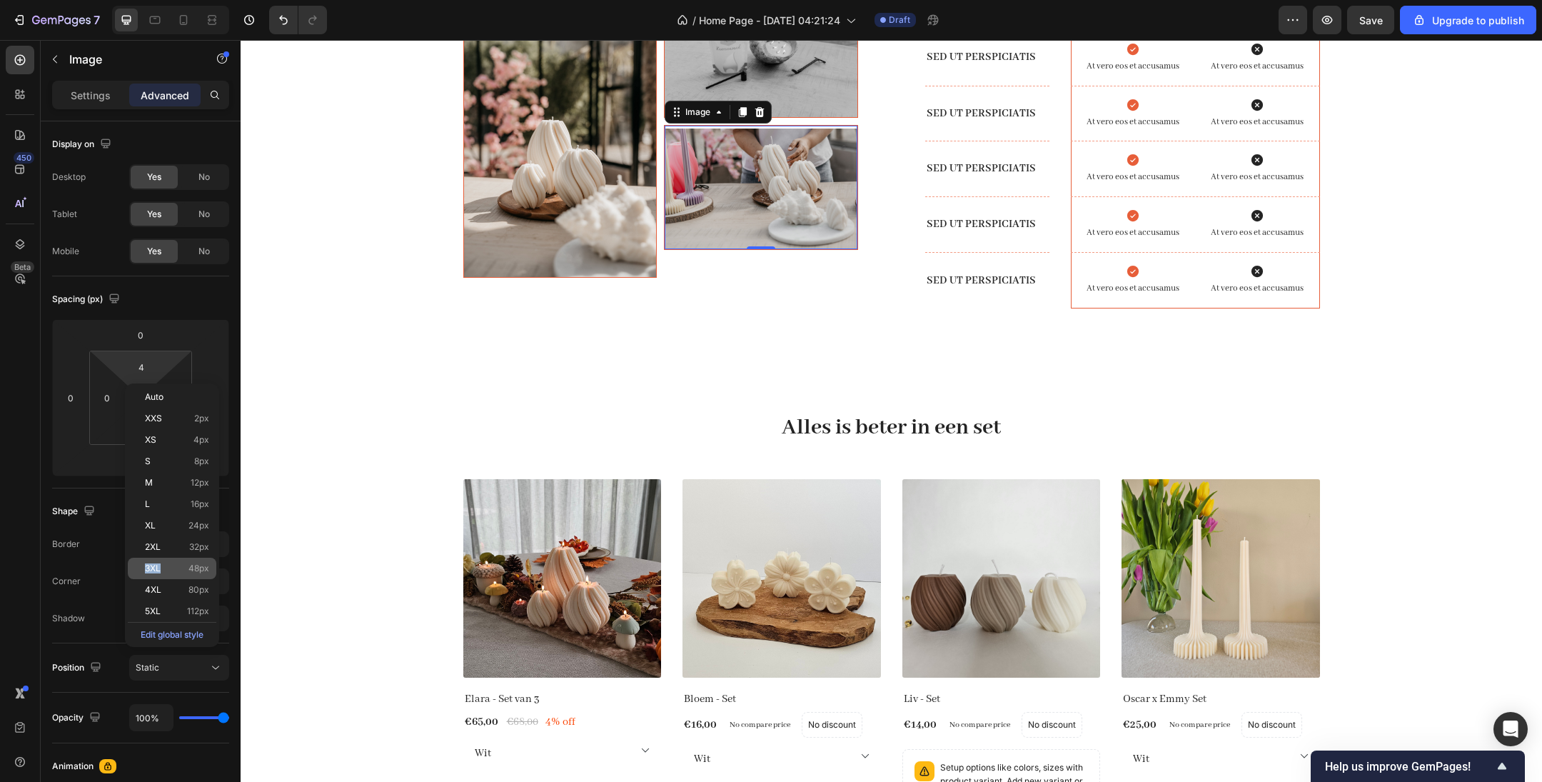
click at [160, 563] on div "3XL 48px" at bounding box center [172, 568] width 89 height 21
type input "48"
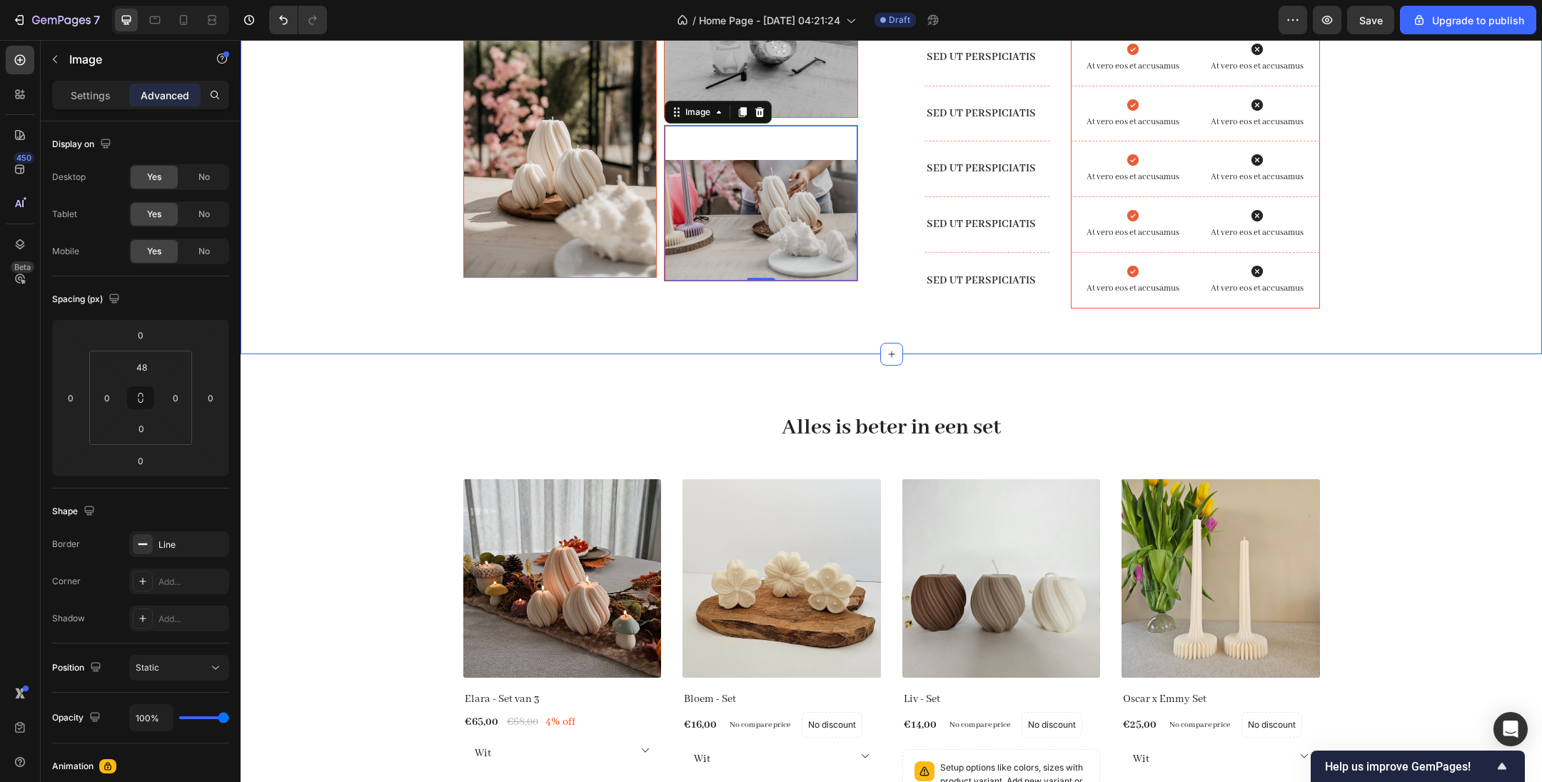
click at [723, 354] on div "Image Image Image 0 Row Drop element here Lorem ipsum dolor sit amet Text Block…" at bounding box center [891, 136] width 1301 height 435
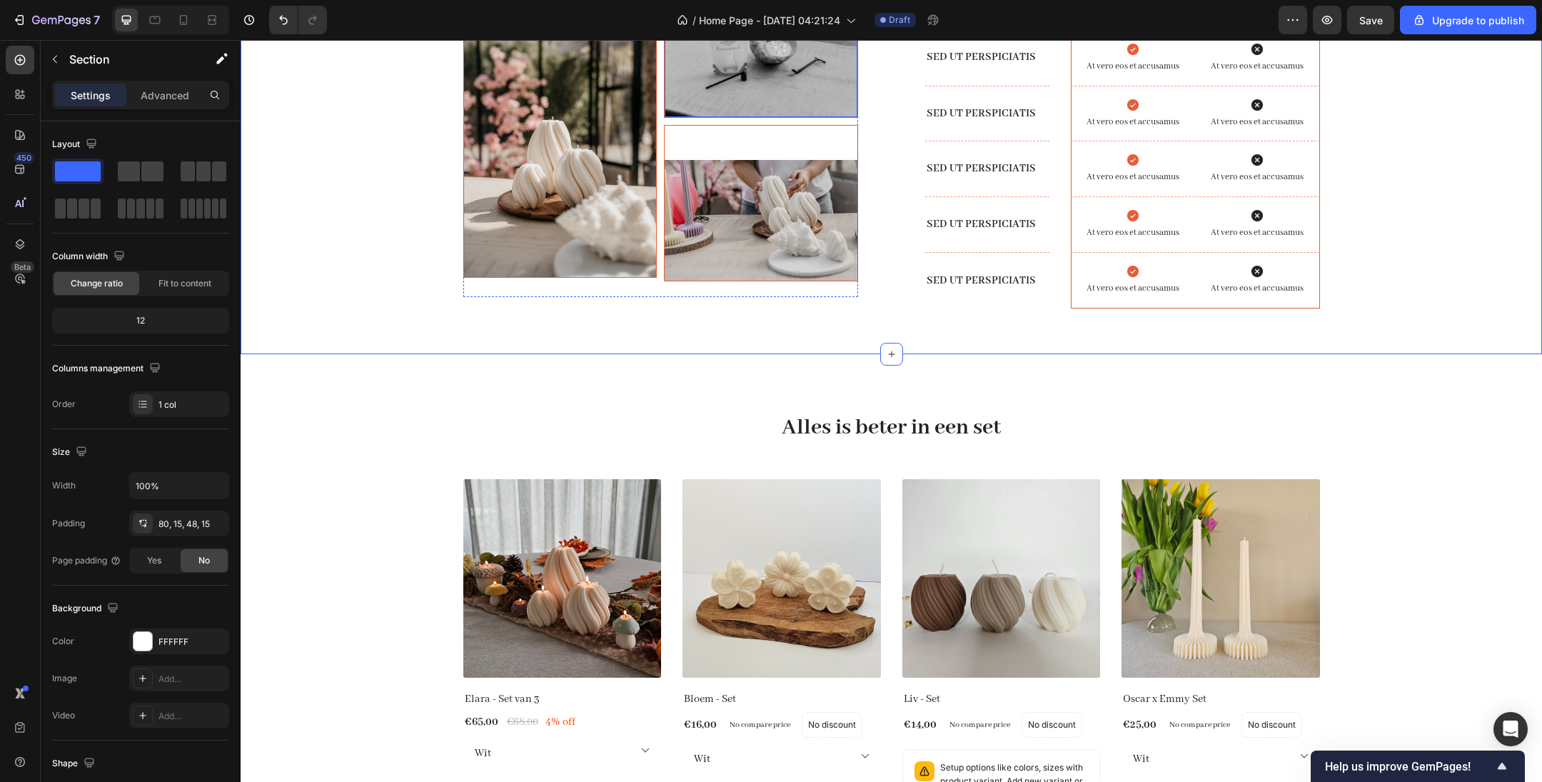
click at [755, 117] on img at bounding box center [761, 53] width 193 height 128
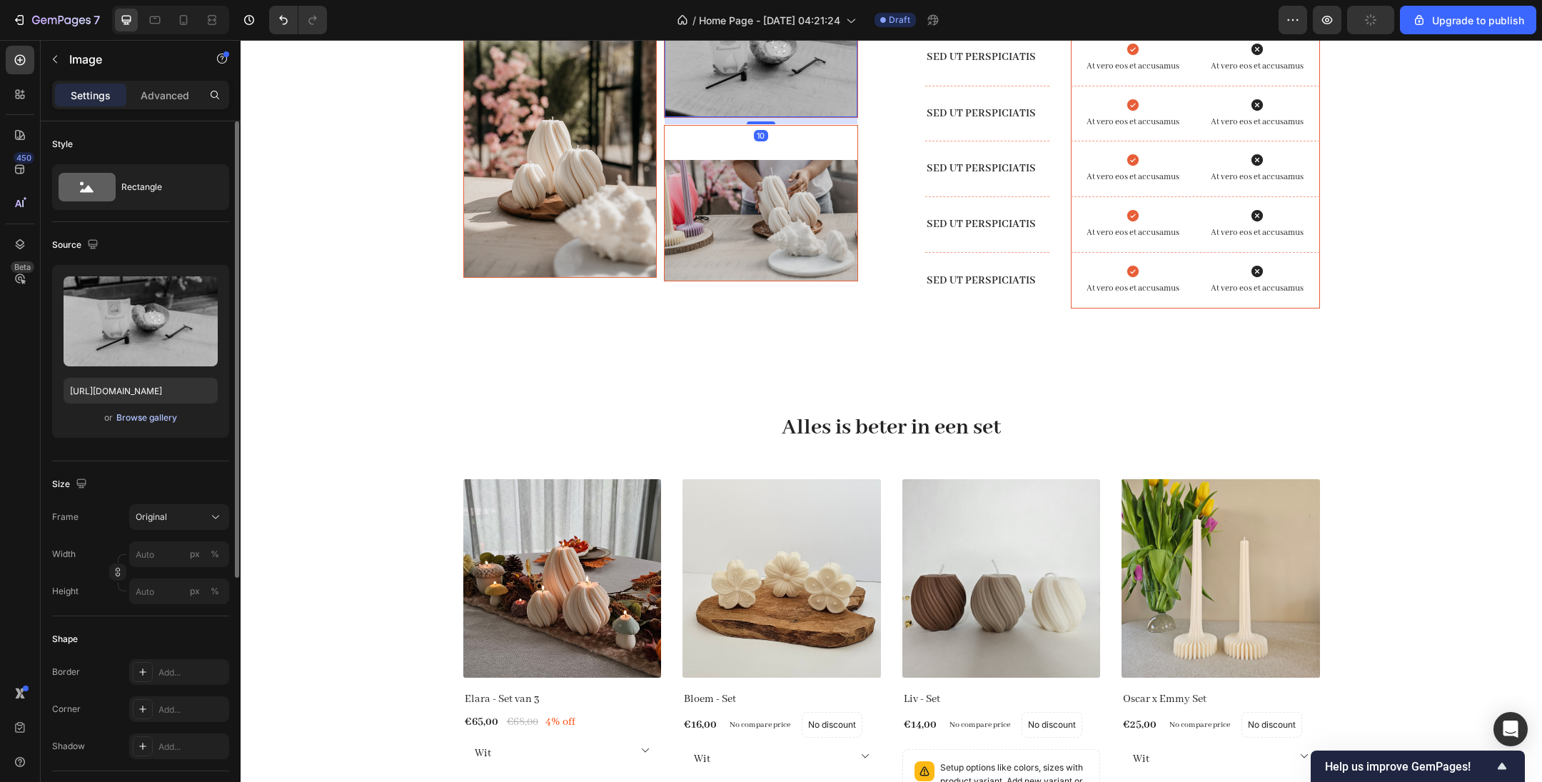
click at [151, 413] on div "Browse gallery" at bounding box center [146, 417] width 61 height 13
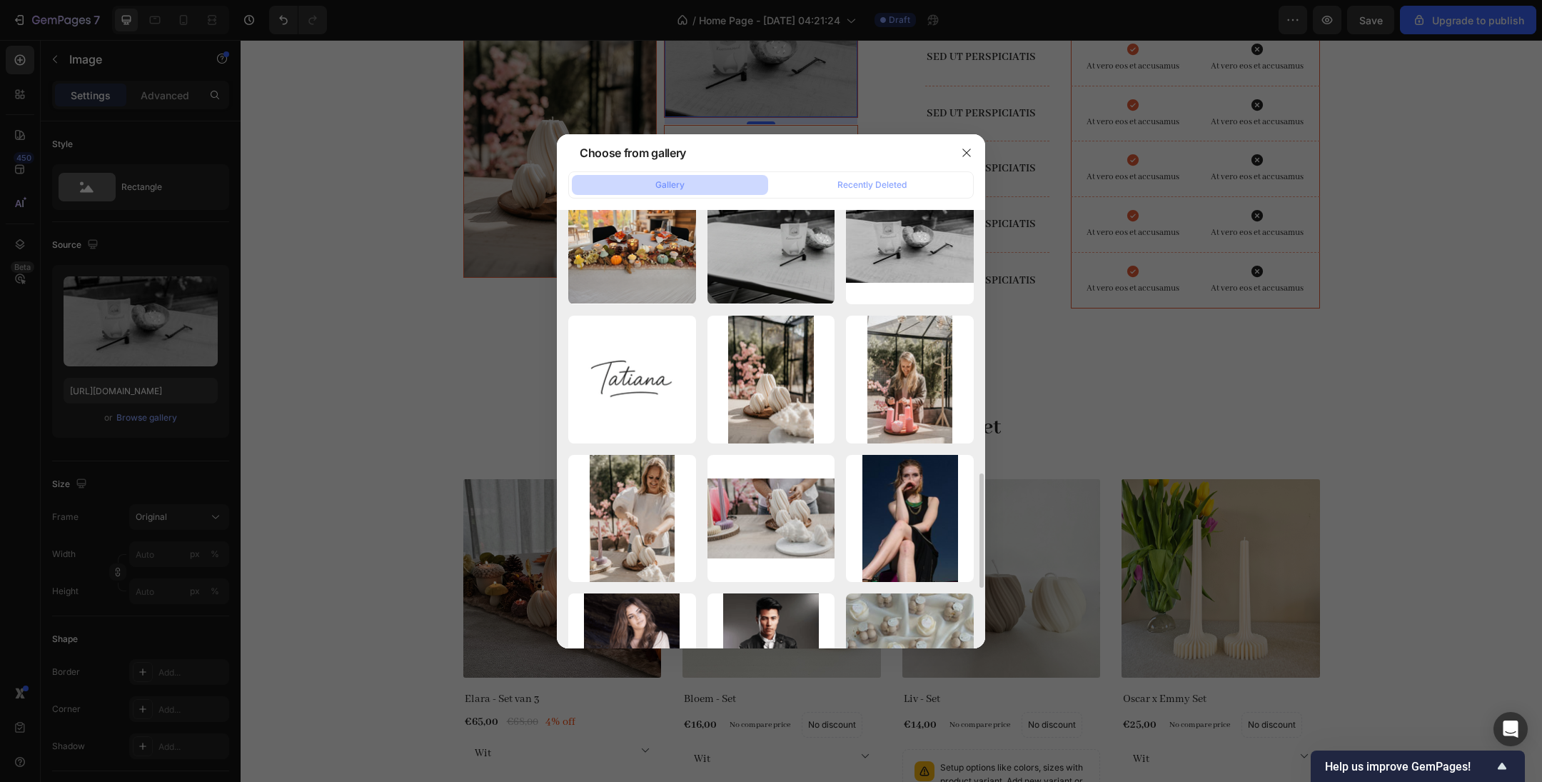
scroll to position [1020, 0]
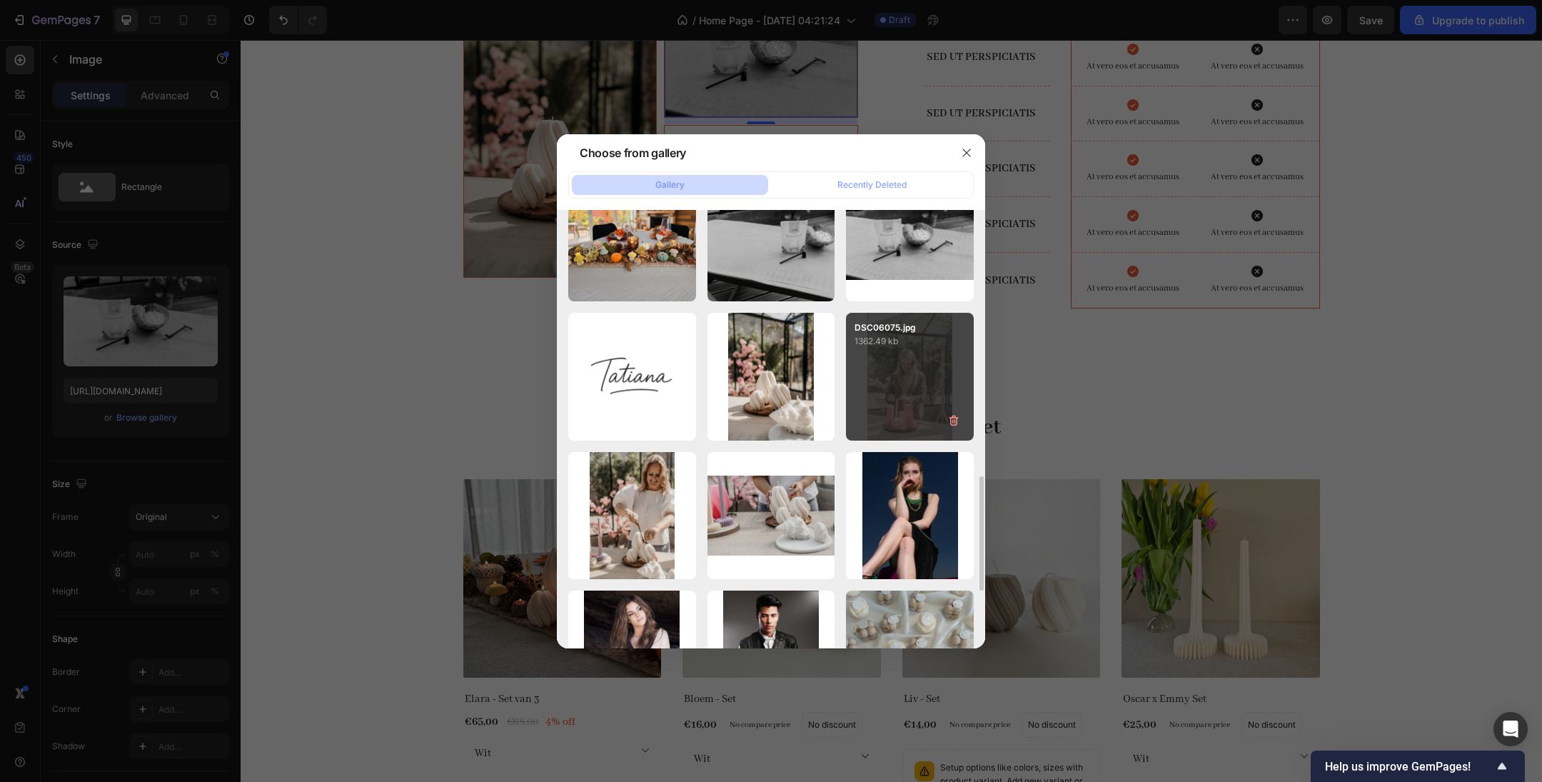
click at [897, 388] on div "DSC06075.jpg 1362.49 kb" at bounding box center [910, 377] width 128 height 128
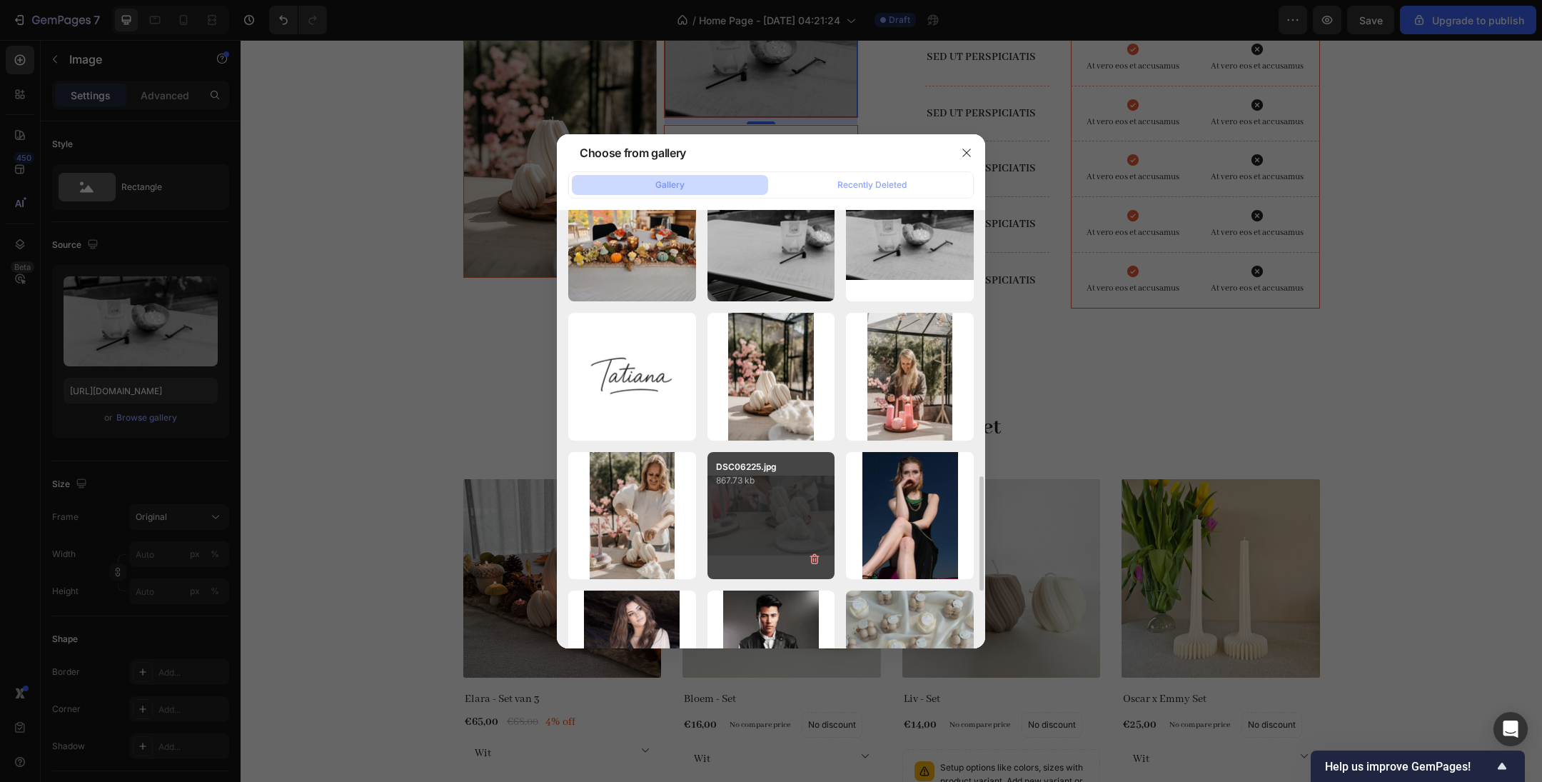
type input "[URL][DOMAIN_NAME]"
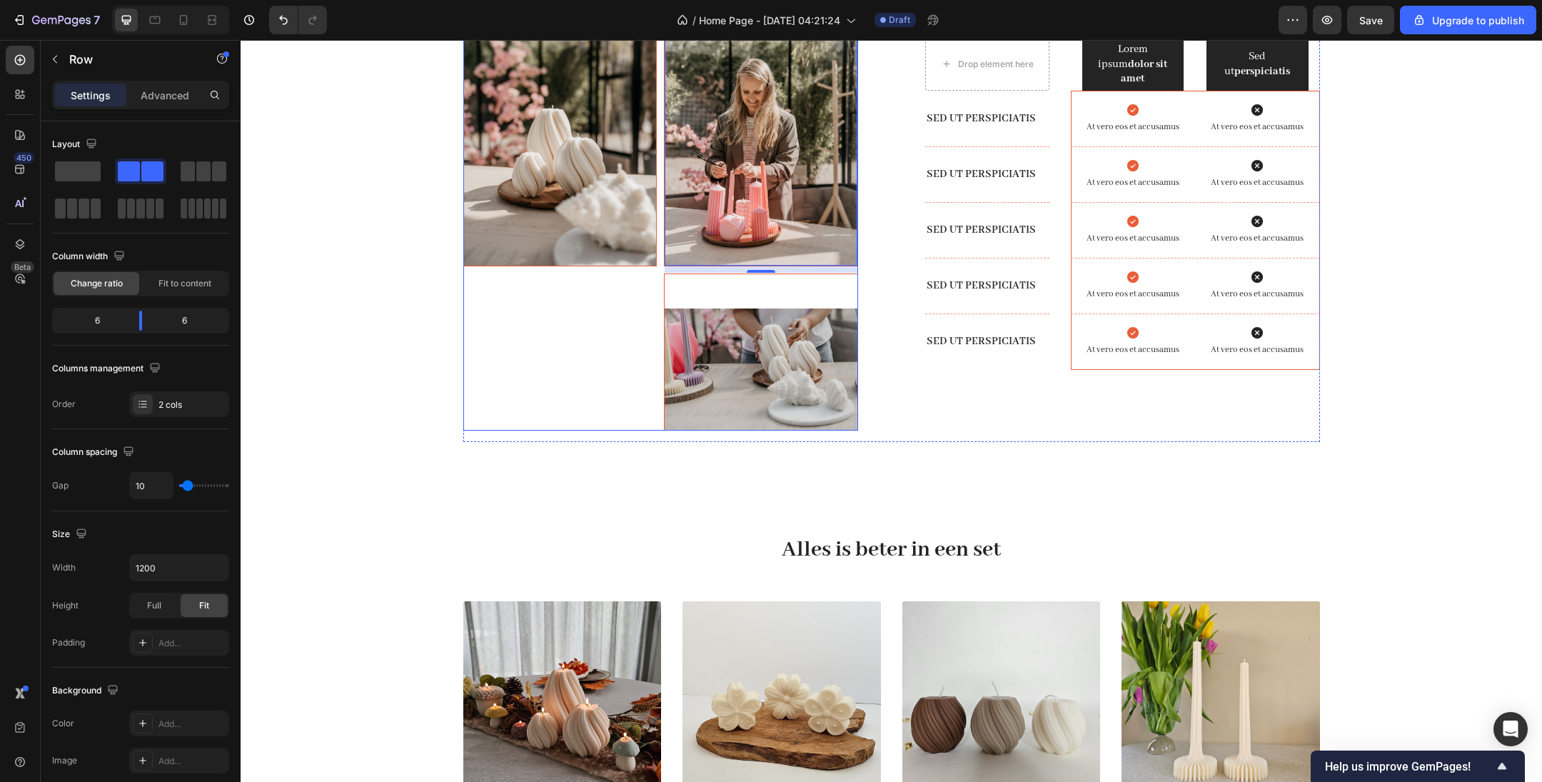
click at [541, 430] on div "Image" at bounding box center [560, 203] width 194 height 454
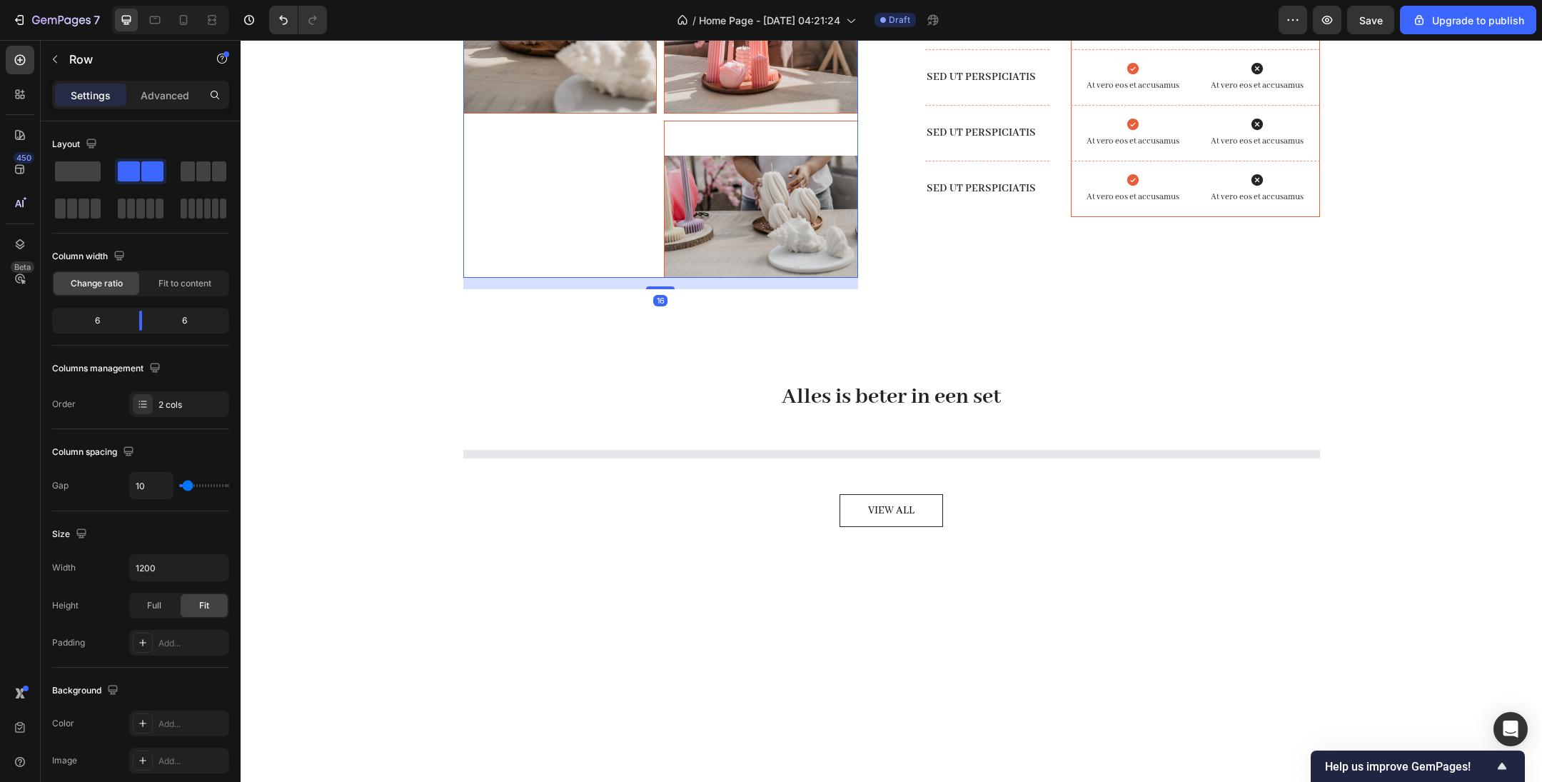
scroll to position [3792, 0]
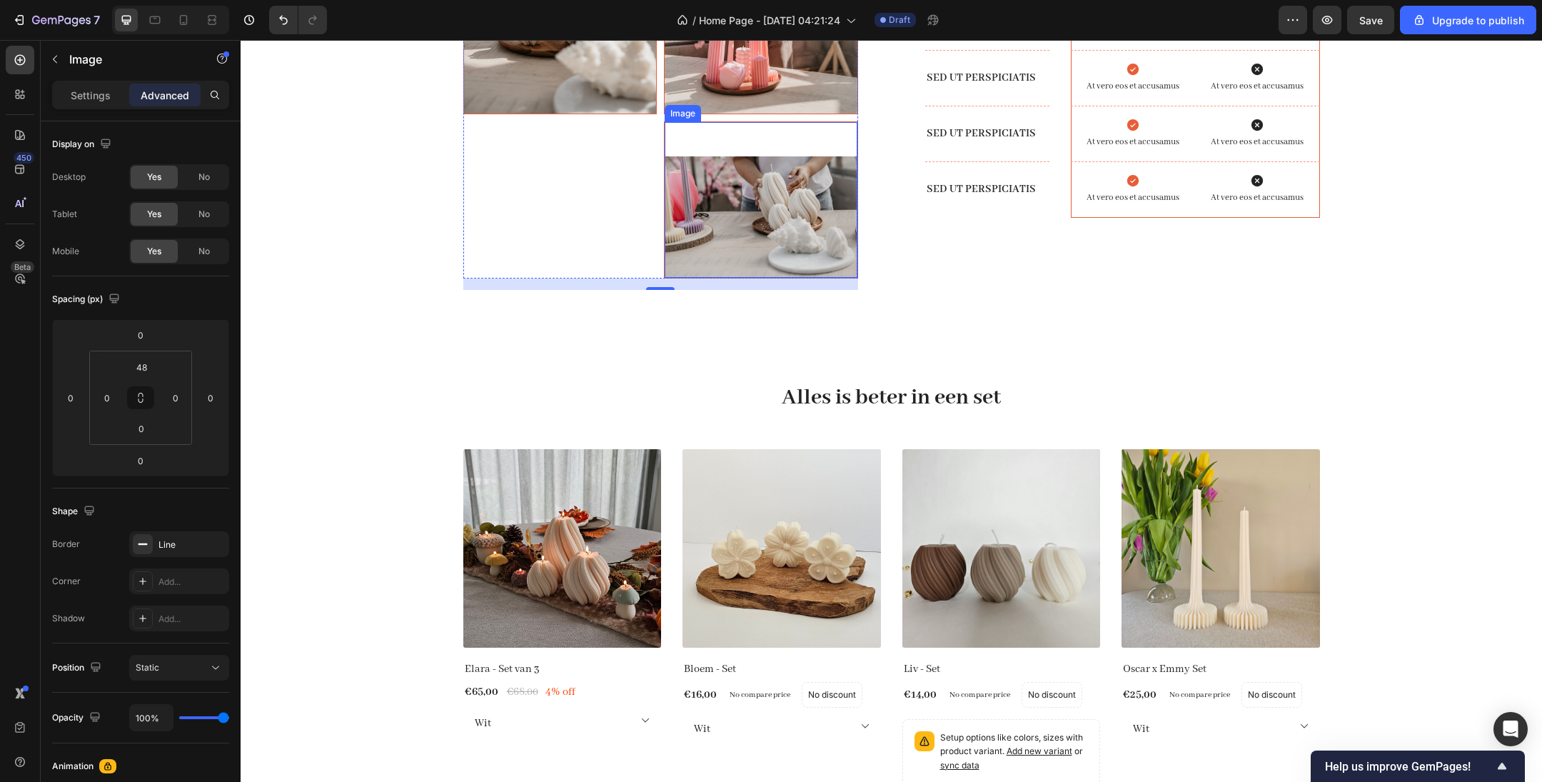
click at [686, 278] on img at bounding box center [761, 216] width 193 height 121
click at [764, 114] on icon at bounding box center [759, 108] width 11 height 11
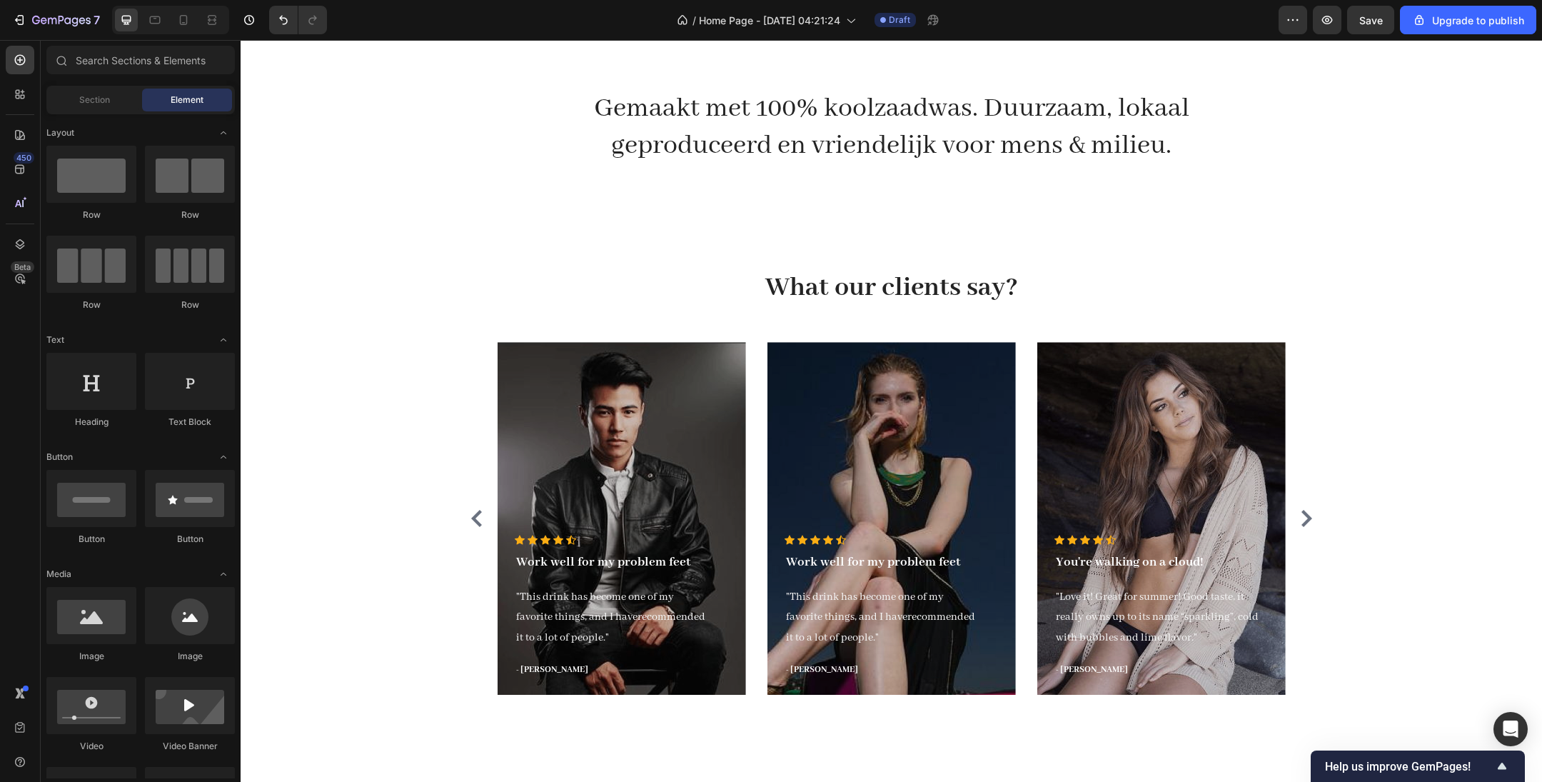
scroll to position [4830, 0]
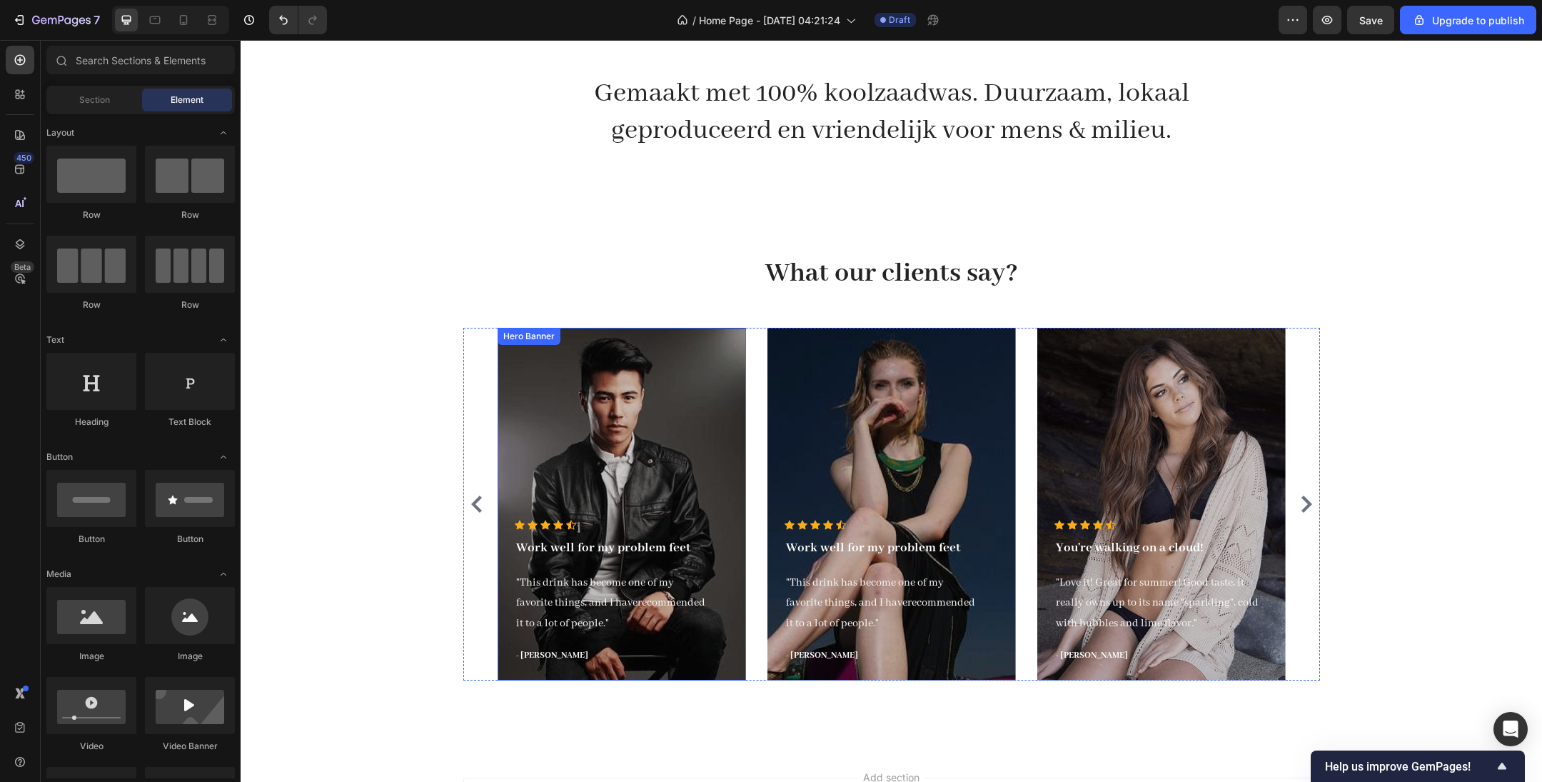
click at [663, 424] on div "Overlay" at bounding box center [622, 504] width 248 height 353
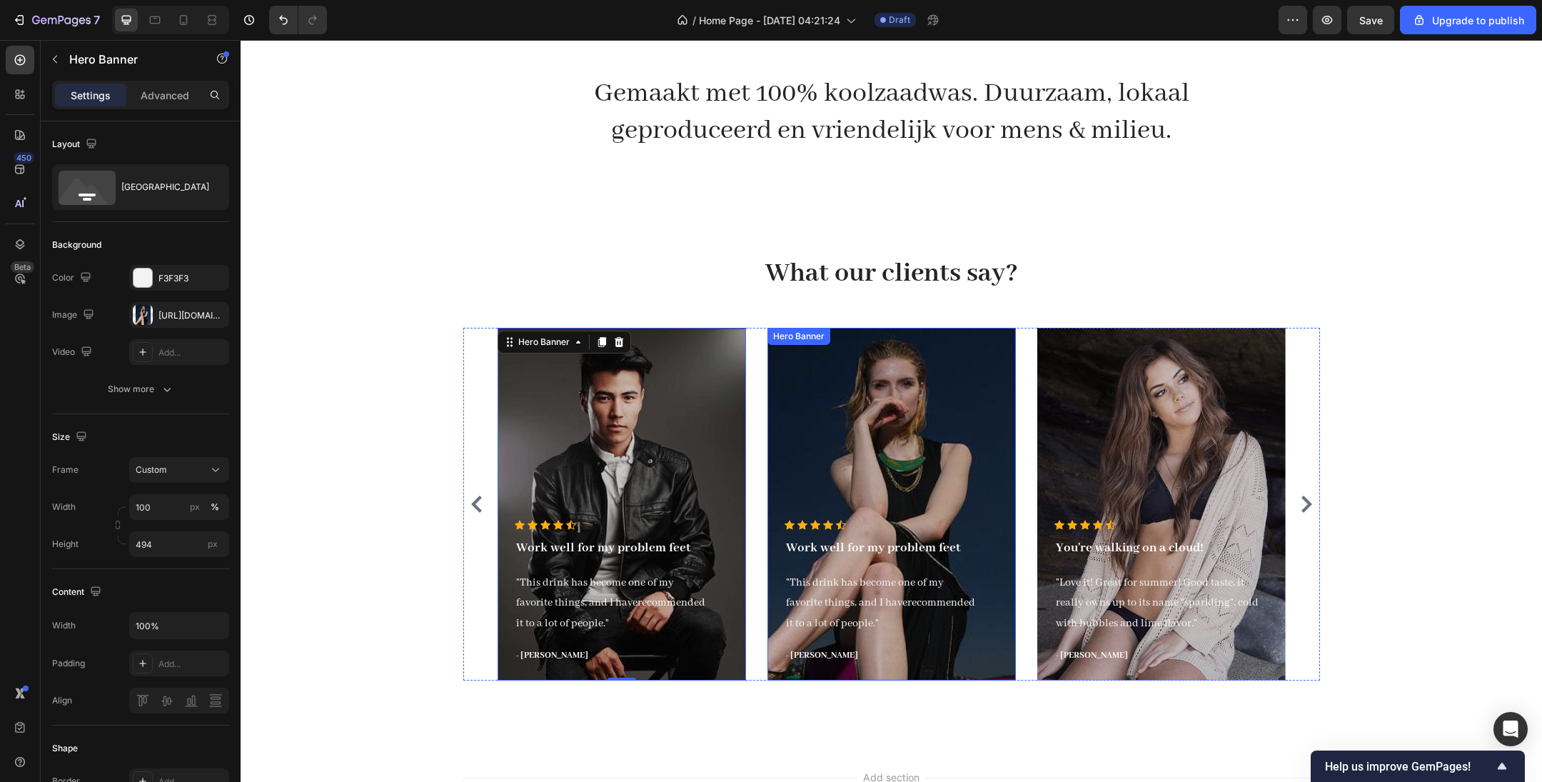
click at [878, 413] on div "Overlay" at bounding box center [891, 504] width 248 height 353
click at [1114, 403] on div "Overlay" at bounding box center [1161, 504] width 248 height 353
click at [1305, 498] on icon "Carousel Next Arrow" at bounding box center [1306, 503] width 11 height 17
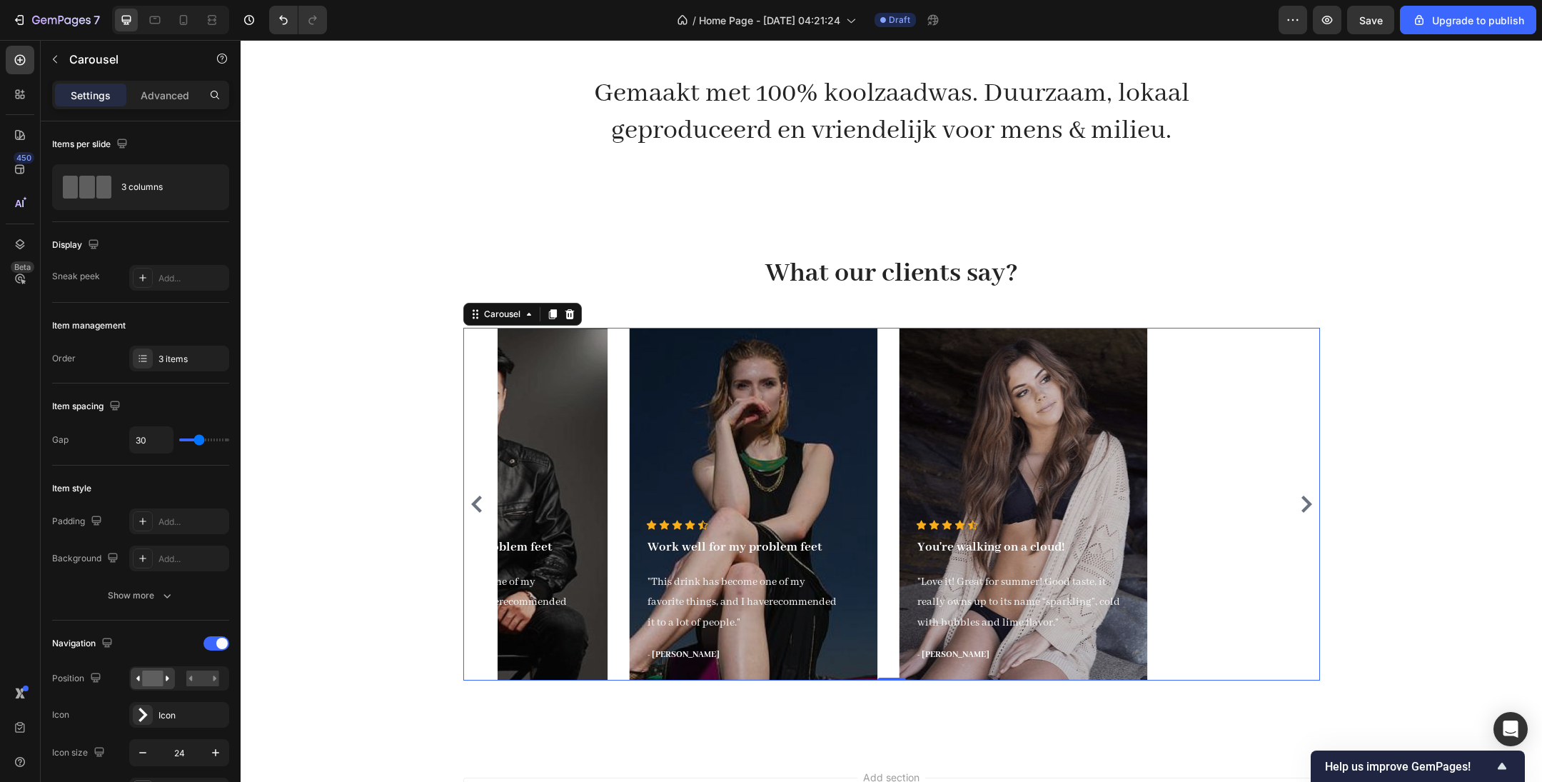
click at [1305, 498] on icon "Carousel Next Arrow" at bounding box center [1306, 503] width 11 height 17
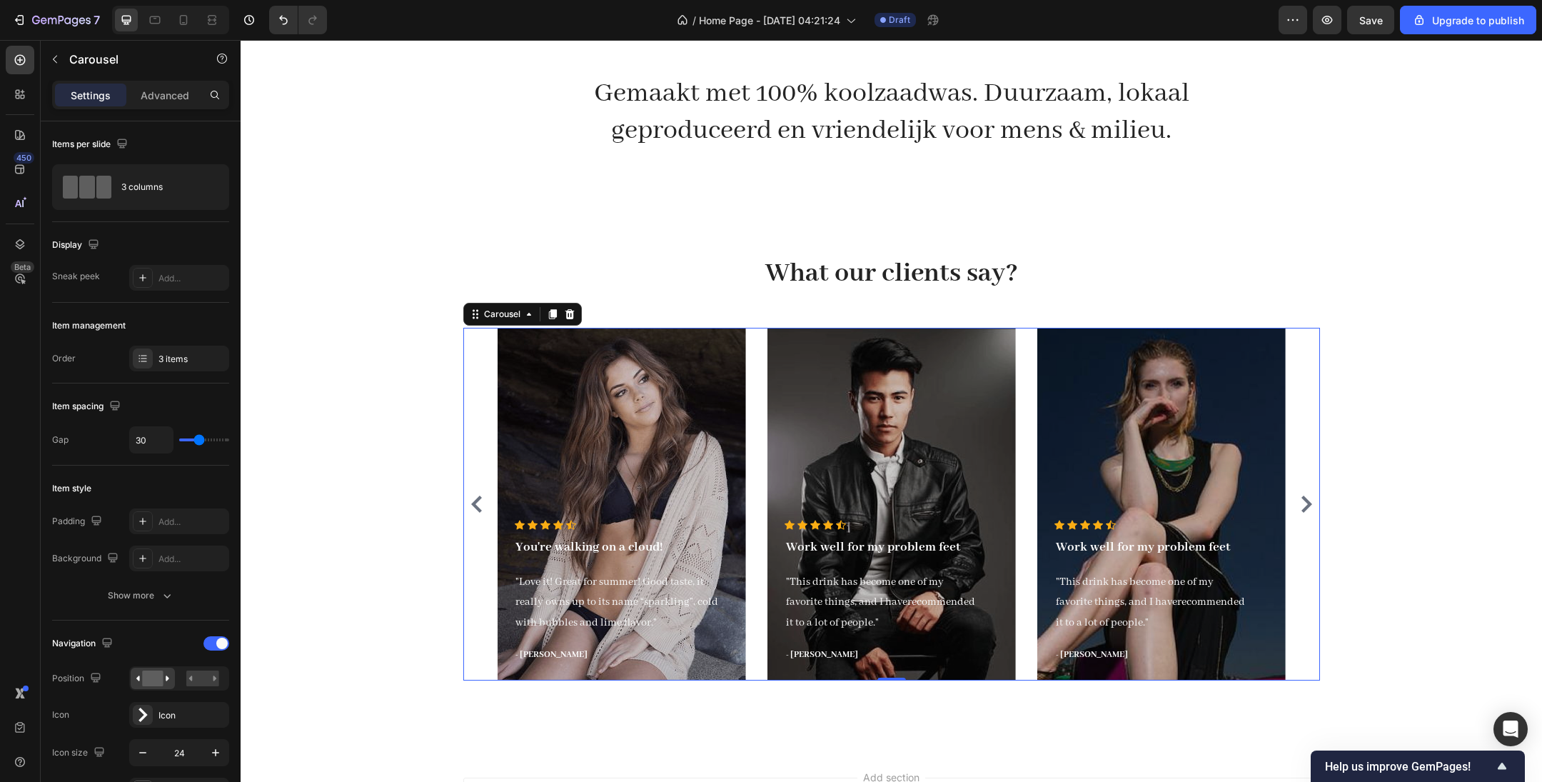
click at [1305, 493] on button "Carousel Next Arrow" at bounding box center [1306, 504] width 23 height 23
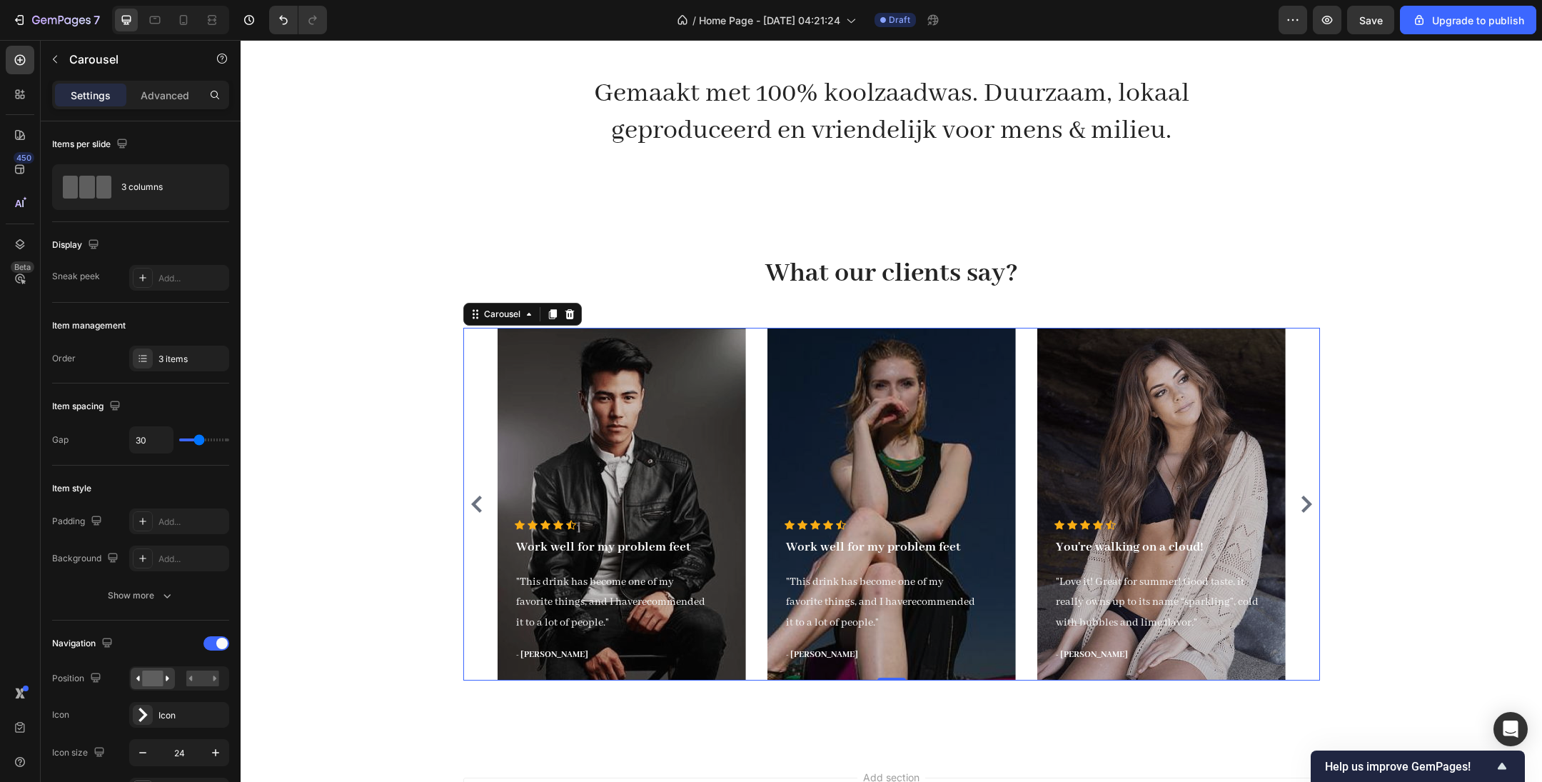
click at [1304, 488] on div "Icon Icon Icon Icon Icon Icon List Hoz Work well for my problem feet Text block…" at bounding box center [891, 504] width 857 height 353
click at [1306, 500] on icon "Carousel Next Arrow" at bounding box center [1306, 503] width 11 height 17
